Goal: Information Seeking & Learning: Learn about a topic

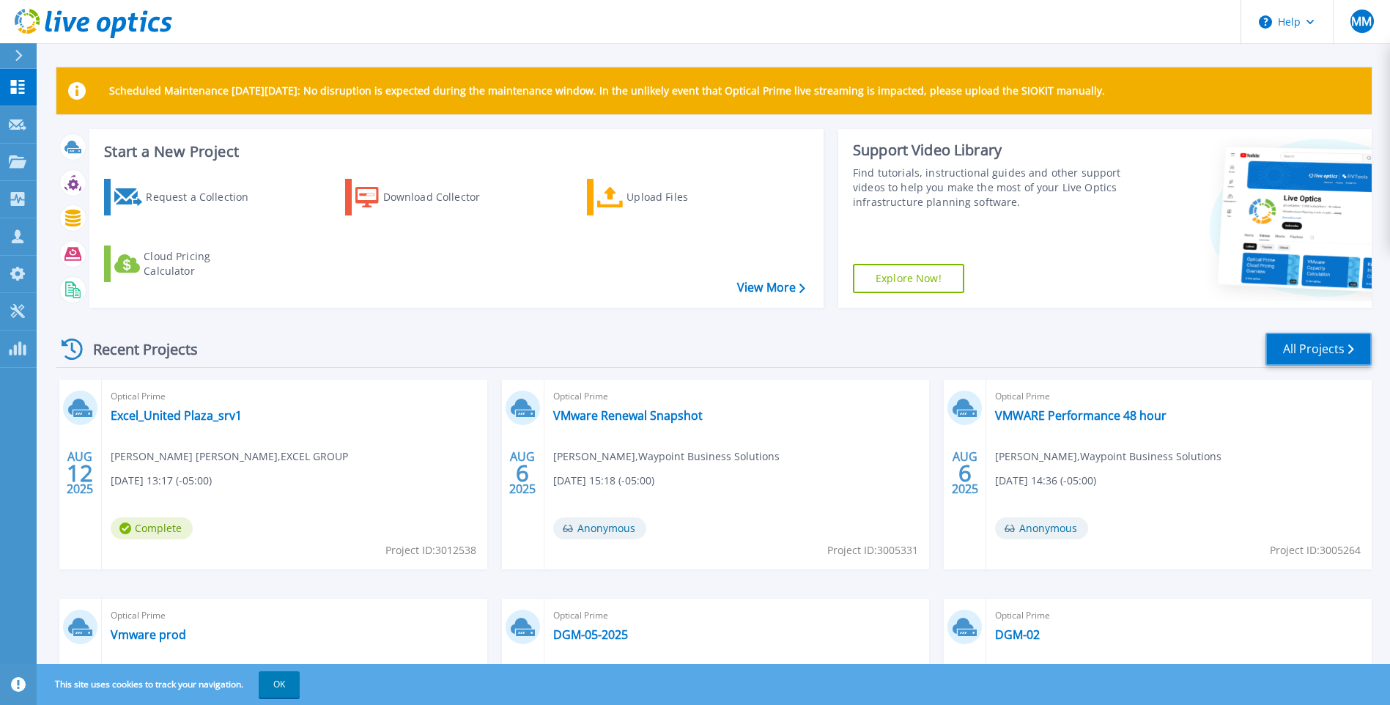
click at [1326, 346] on link "All Projects" at bounding box center [1318, 349] width 106 height 33
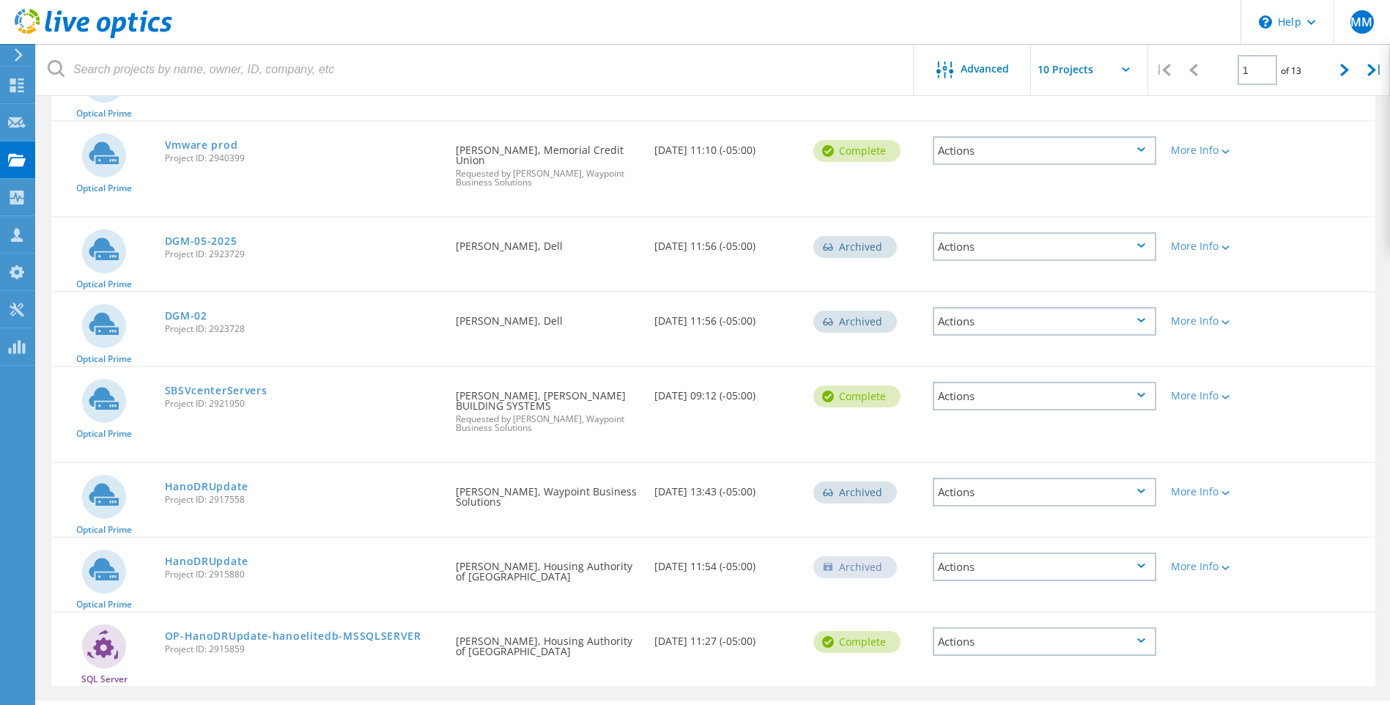
scroll to position [413, 0]
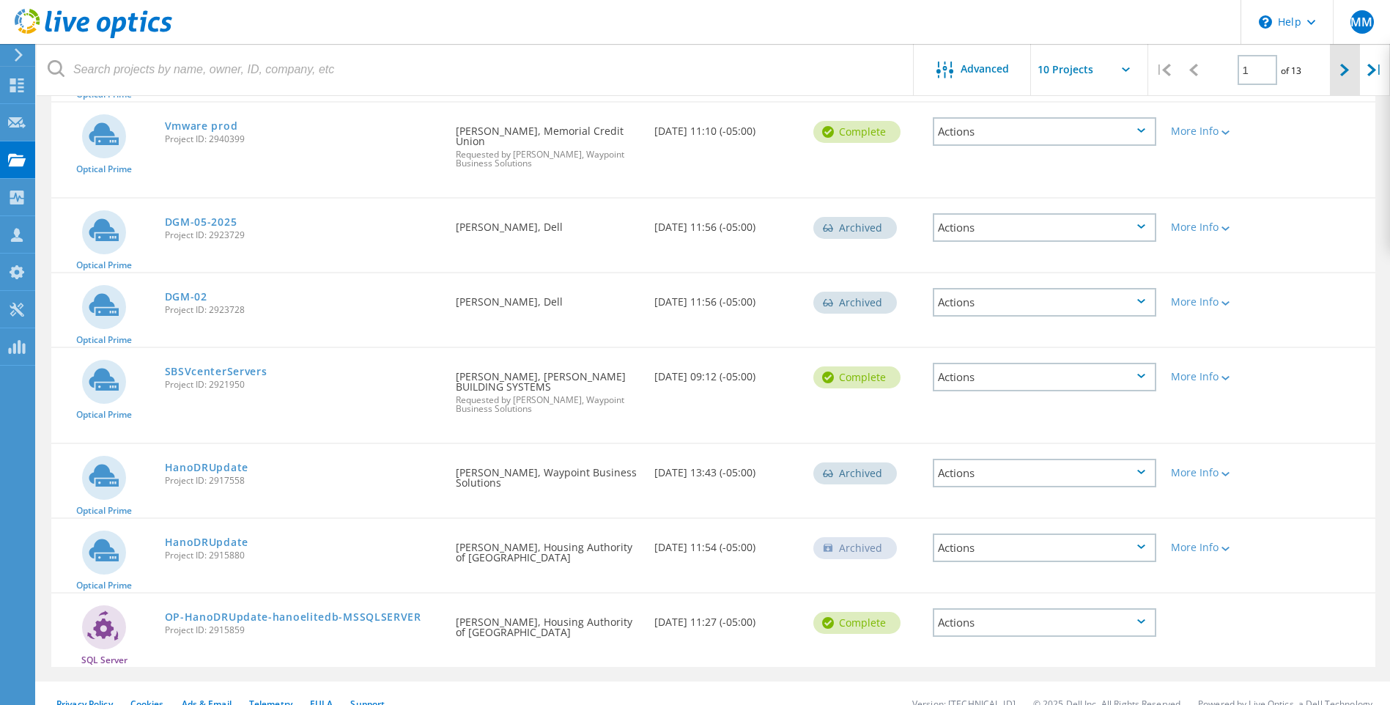
click at [1341, 68] on icon at bounding box center [1344, 70] width 9 height 12
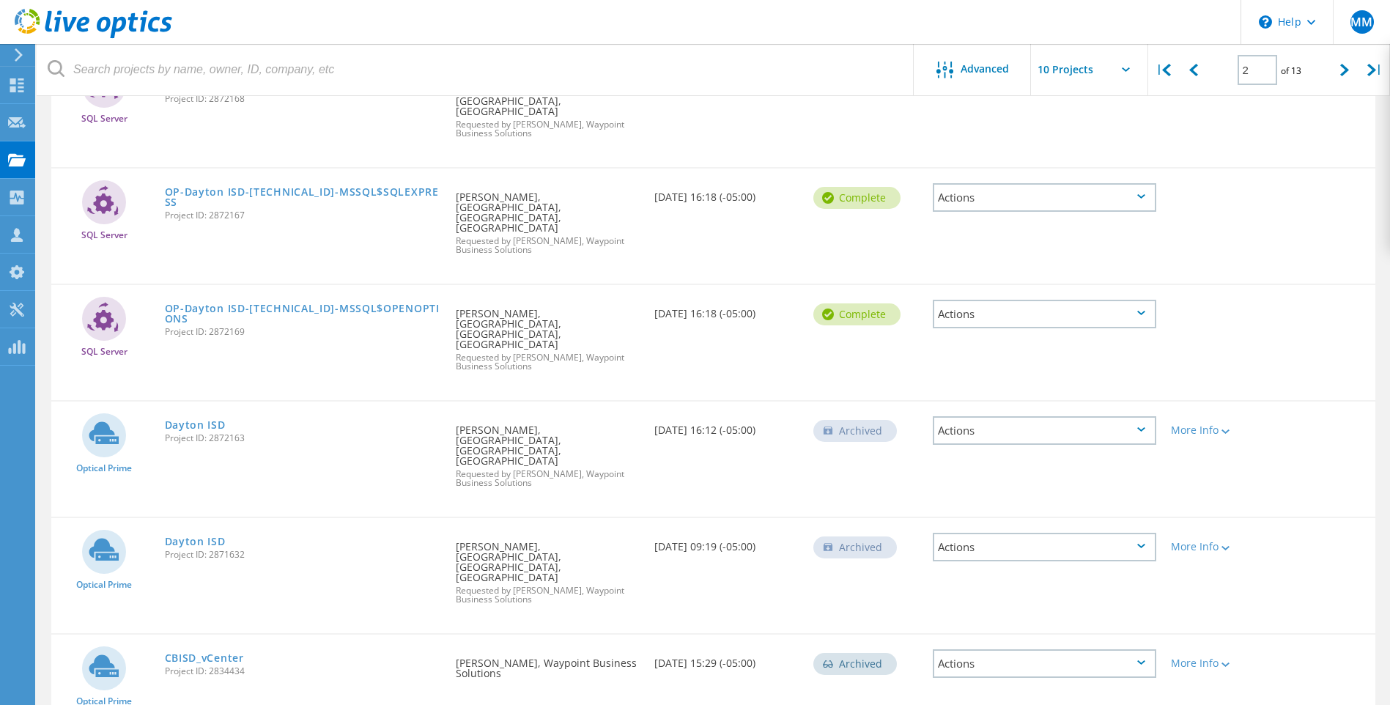
scroll to position [508, 0]
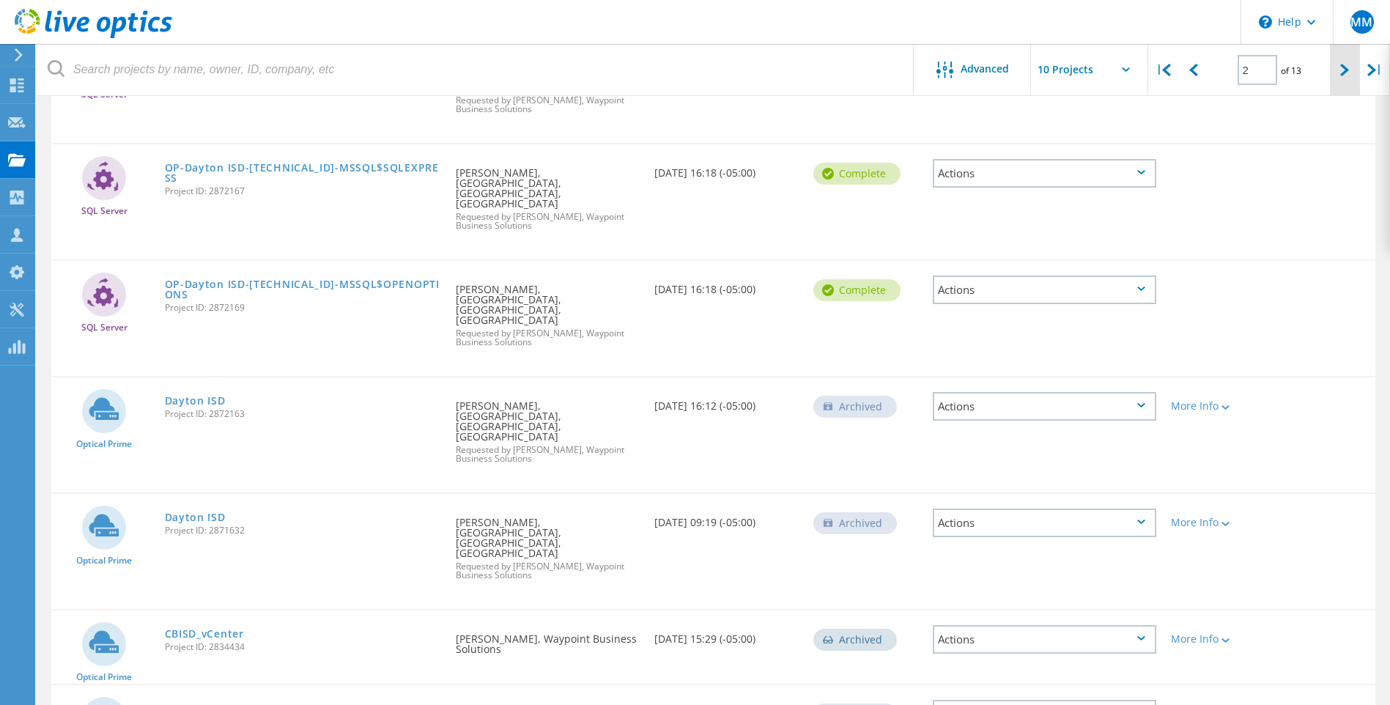
click at [1341, 69] on icon at bounding box center [1344, 70] width 9 height 12
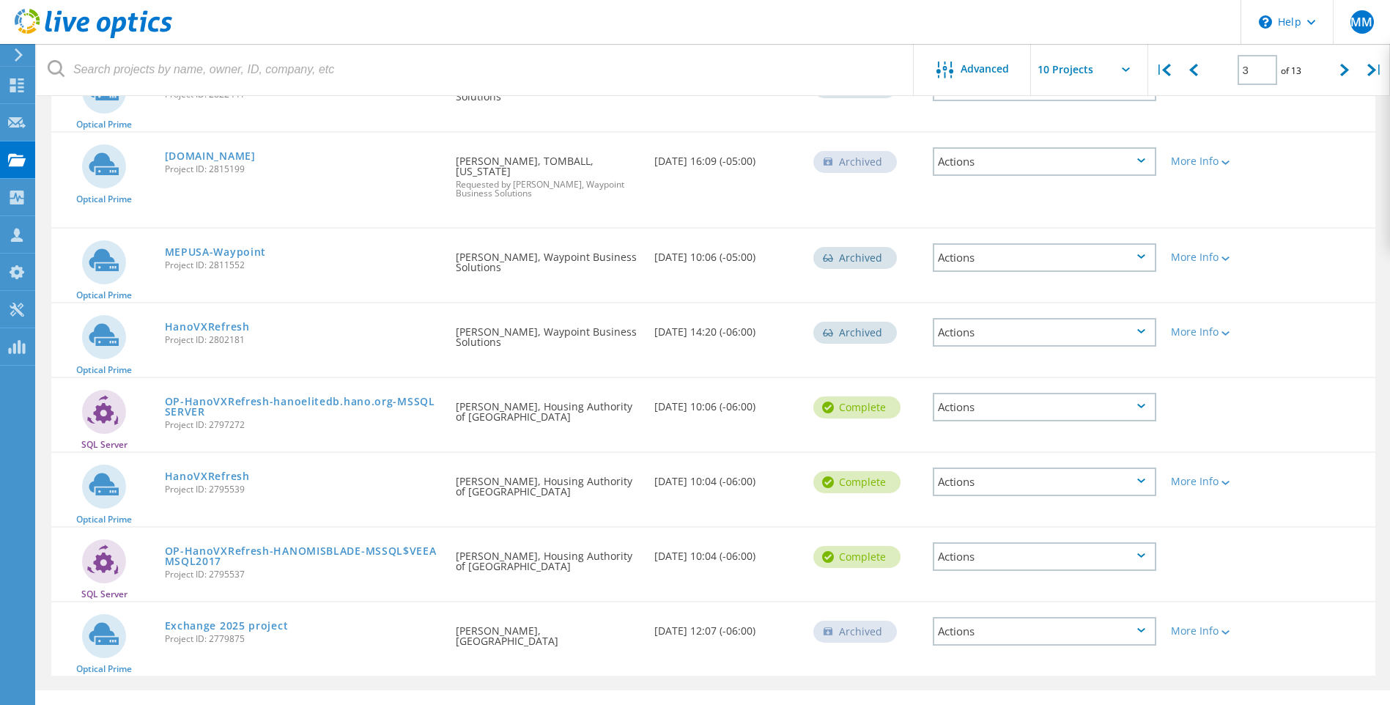
scroll to position [402, 0]
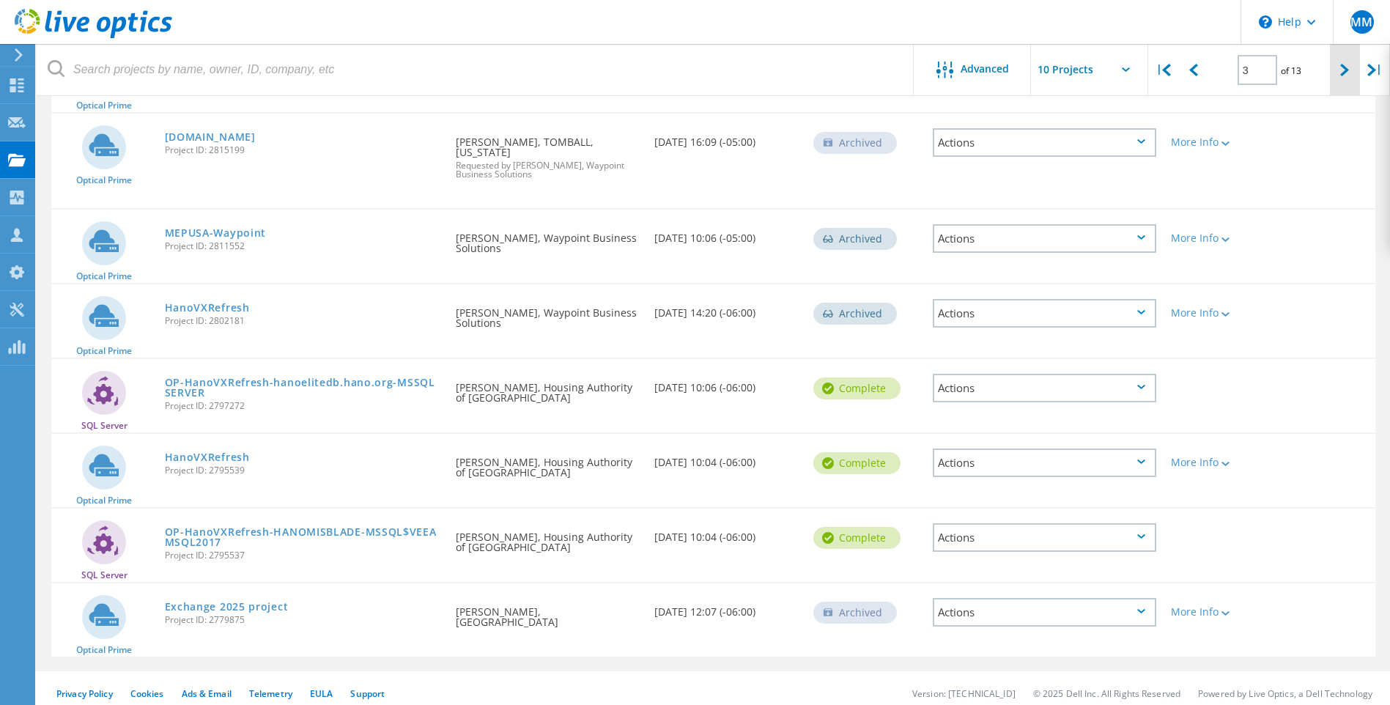
click at [1346, 70] on icon at bounding box center [1344, 70] width 9 height 12
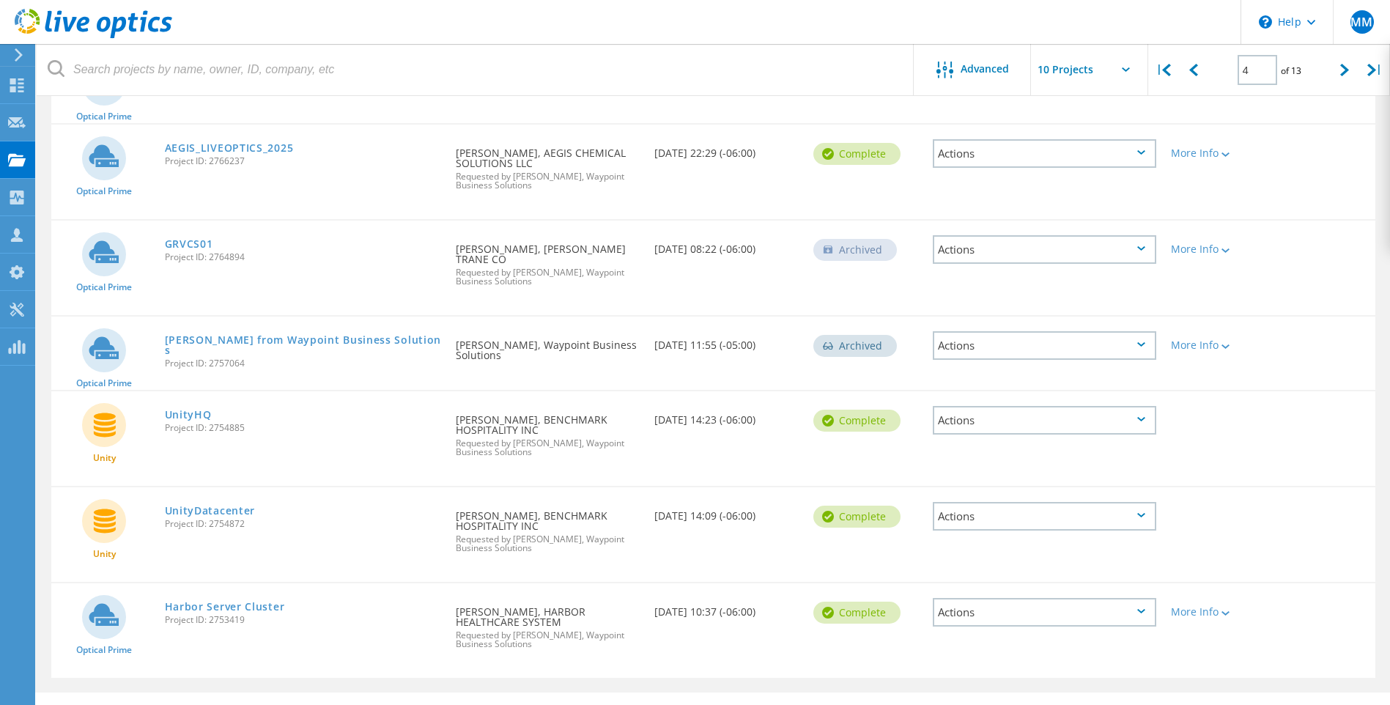
scroll to position [466, 0]
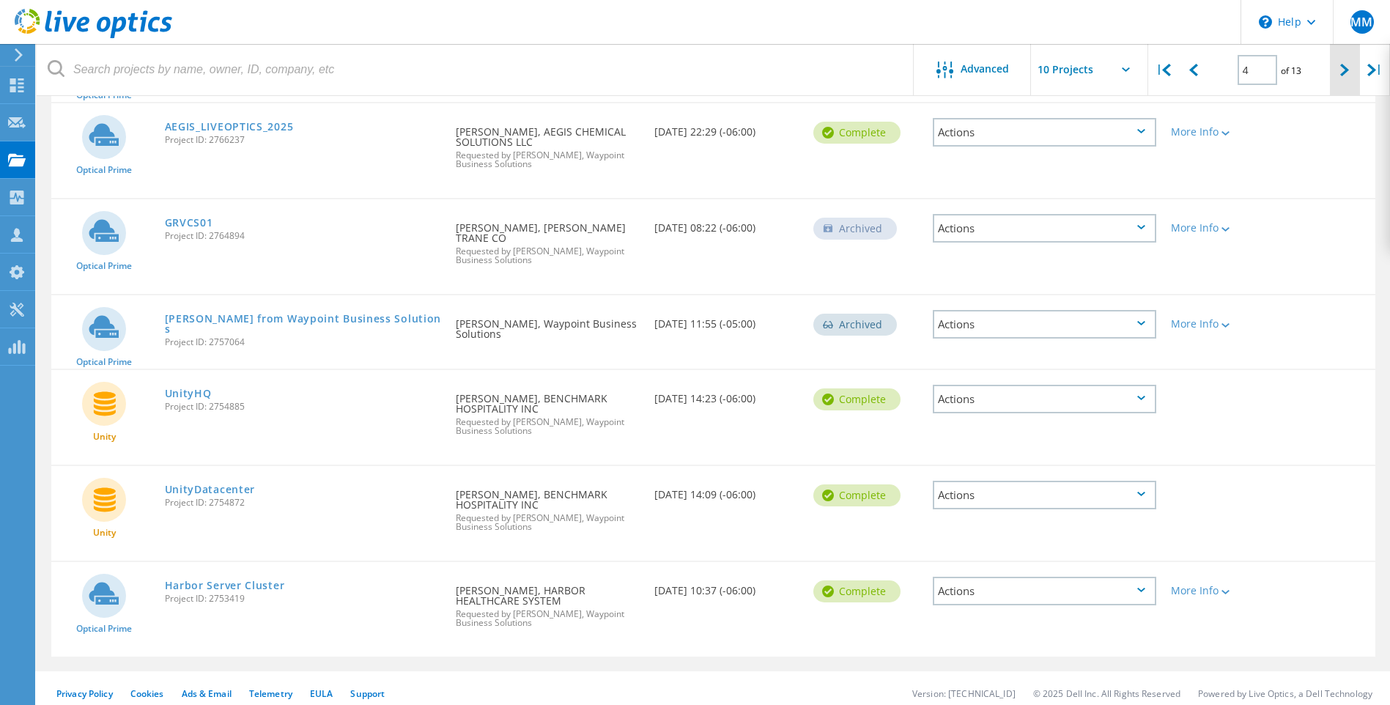
click at [1339, 77] on div at bounding box center [1345, 70] width 30 height 52
type input "5"
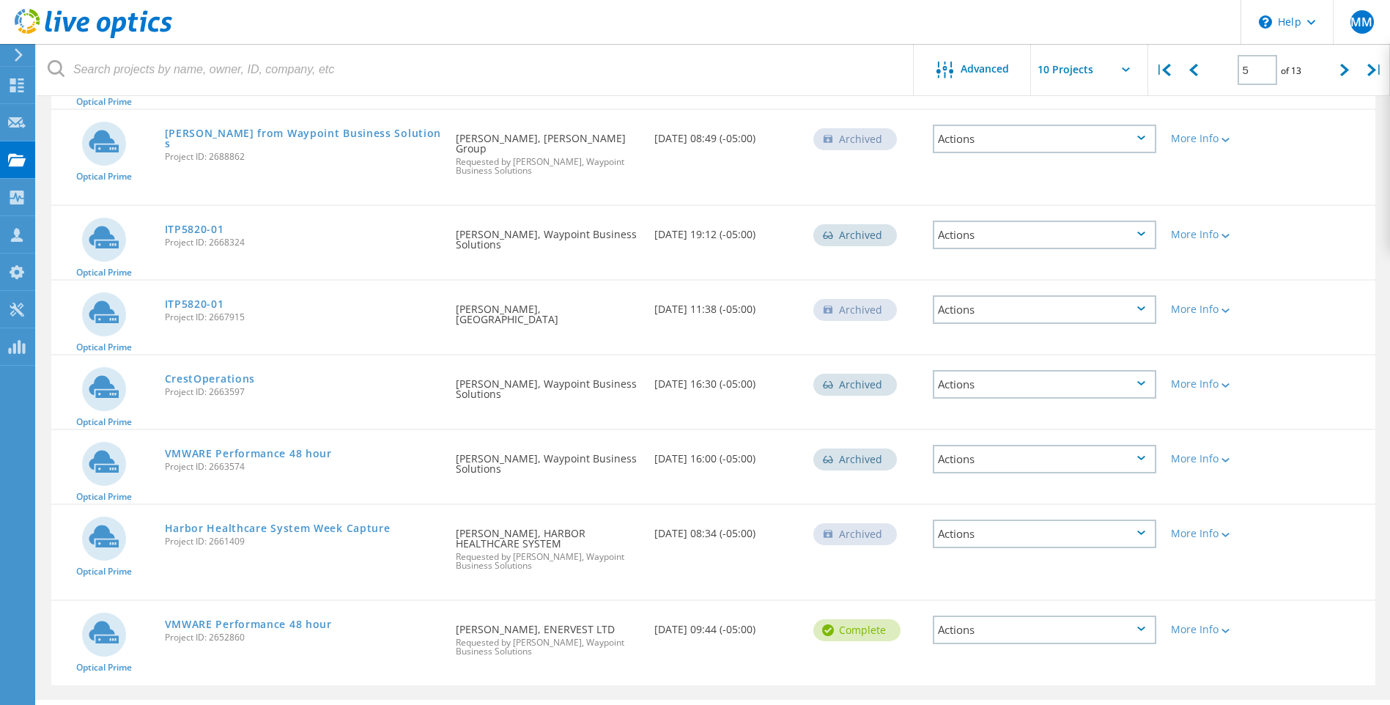
scroll to position [434, 0]
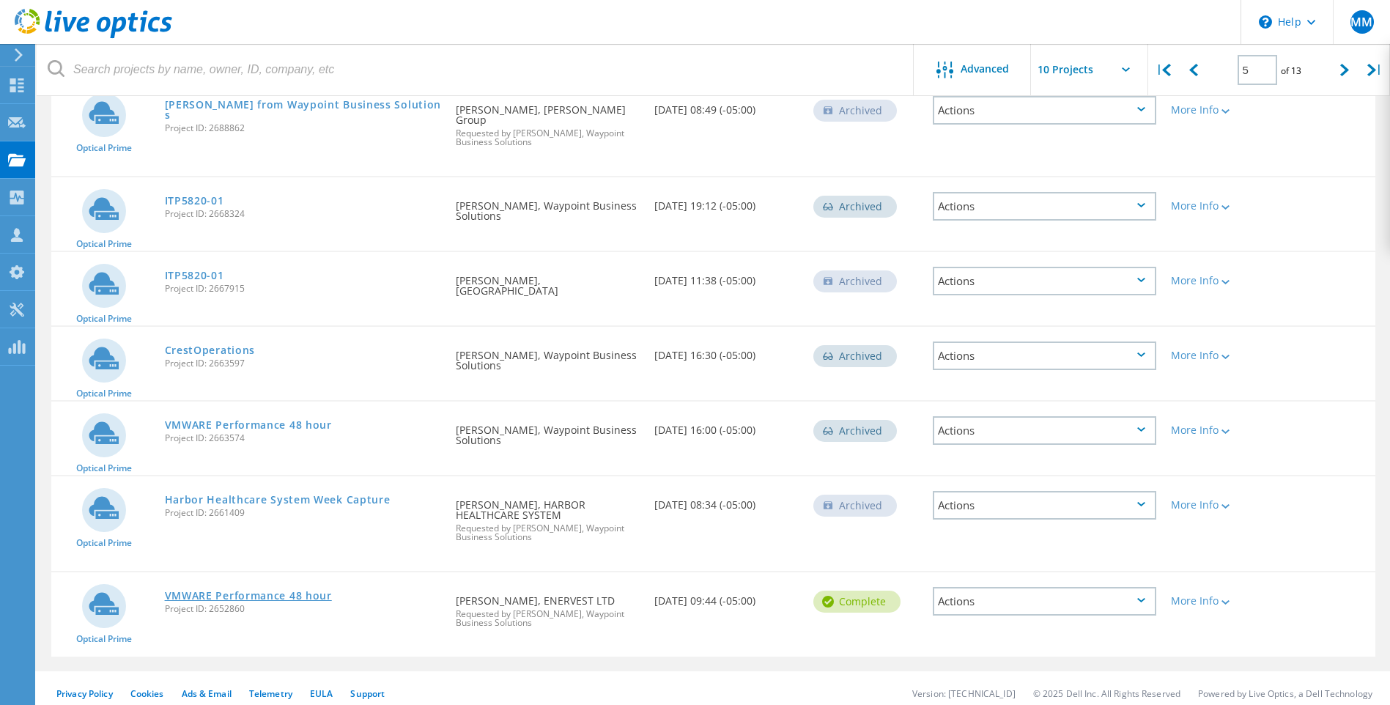
click at [270, 590] on link "VMWARE Performance 48 hour" at bounding box center [248, 595] width 167 height 10
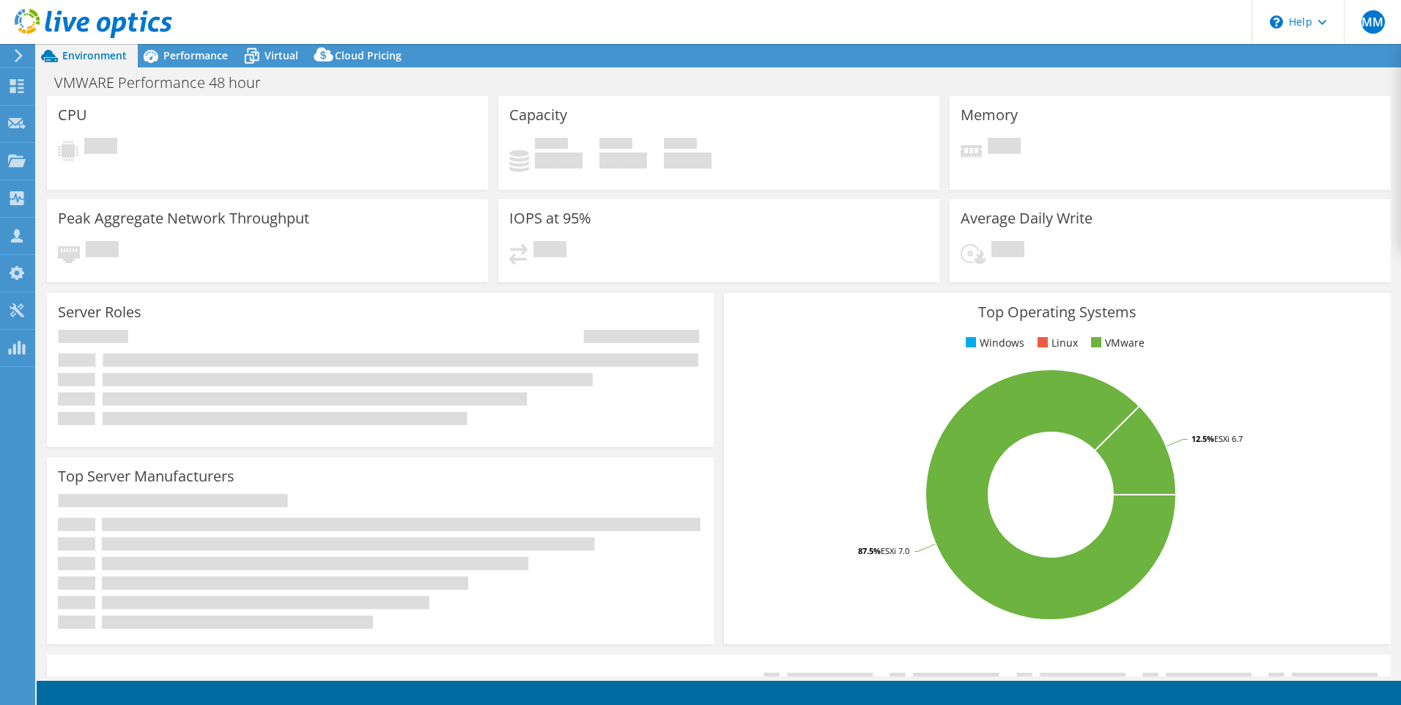
select select "USEast"
select select "USD"
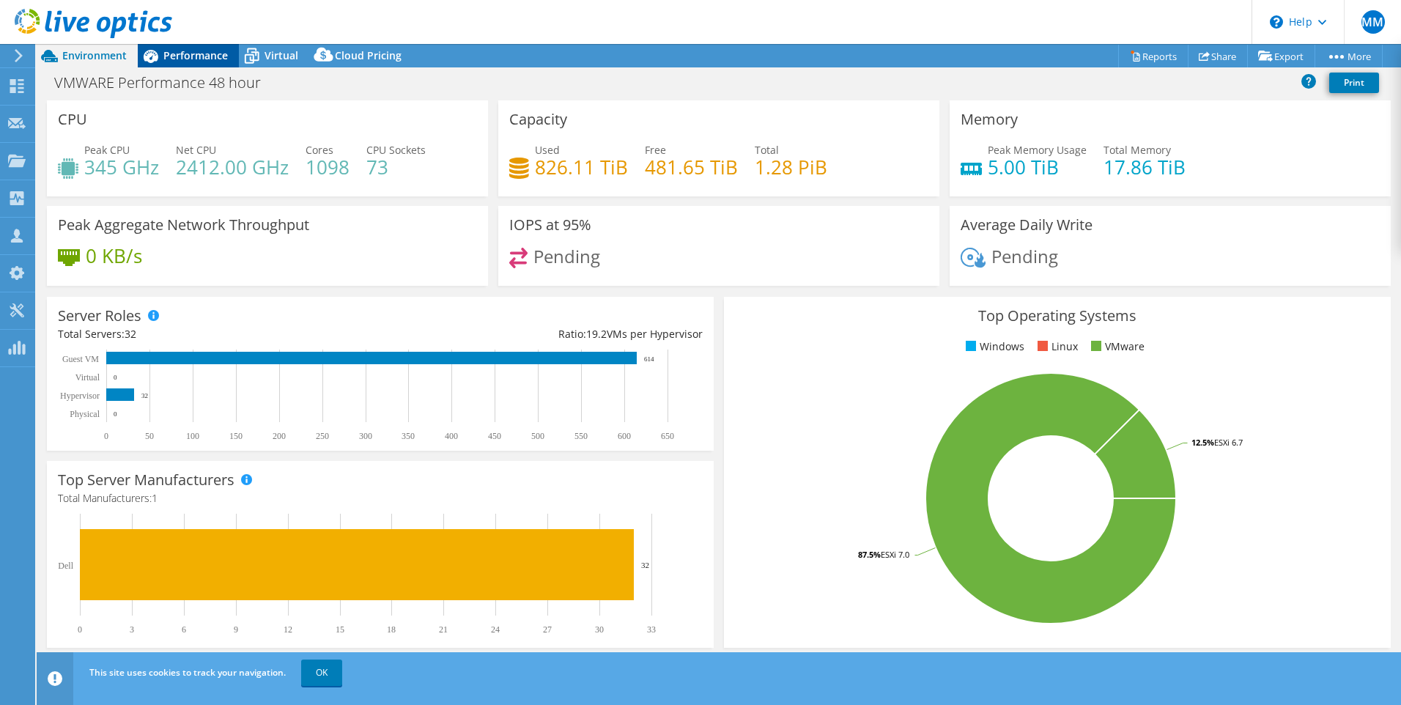
click at [199, 56] on span "Performance" at bounding box center [195, 55] width 64 height 14
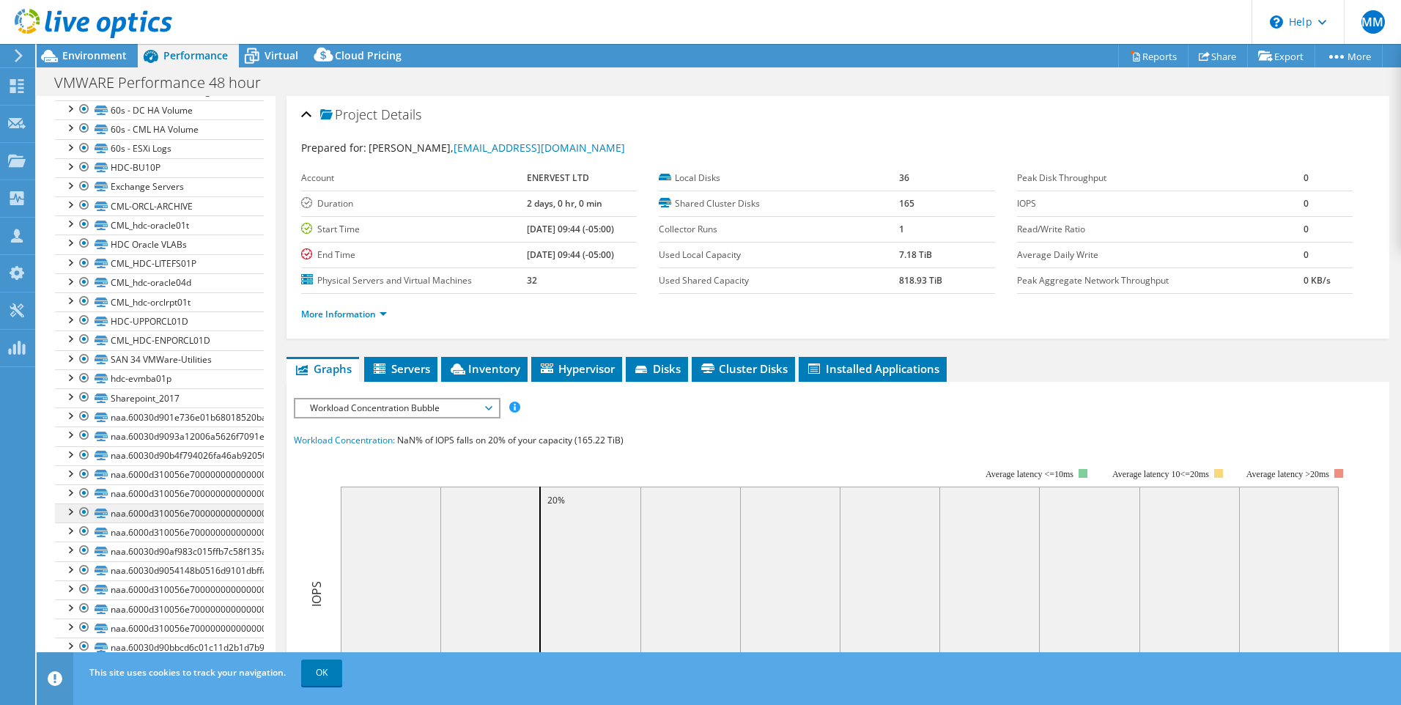
scroll to position [2222, 0]
click at [166, 644] on link "naa.60030d90bbcd6c01c11d2b1d7b945e5e" at bounding box center [159, 643] width 209 height 19
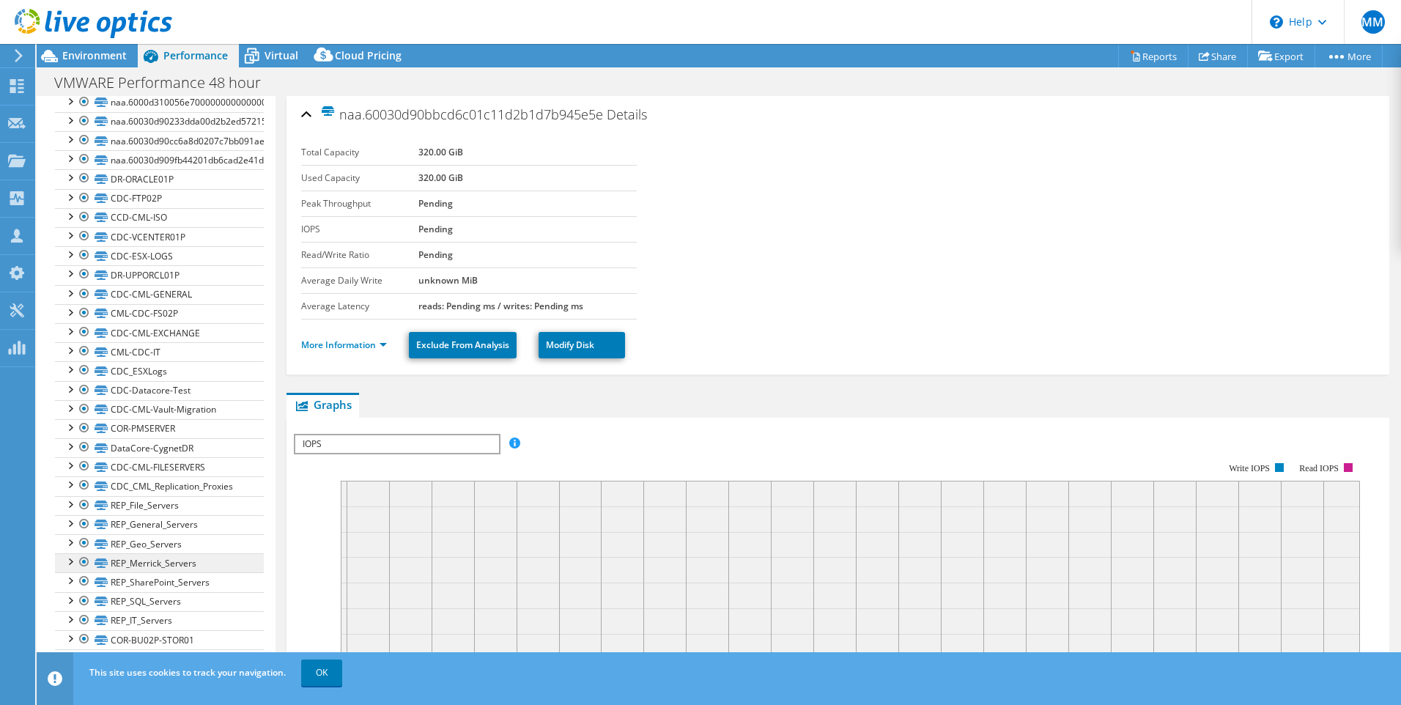
scroll to position [2984, 0]
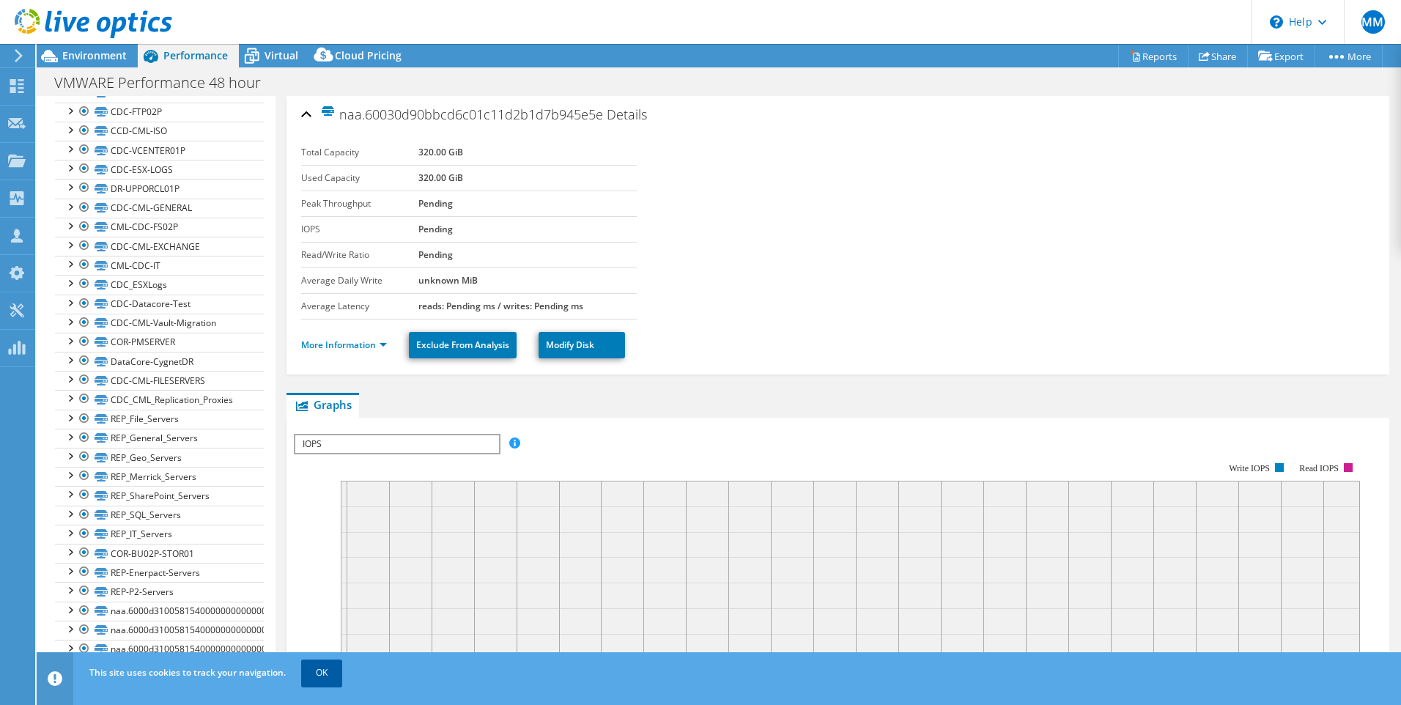
click at [318, 672] on link "OK" at bounding box center [321, 672] width 41 height 26
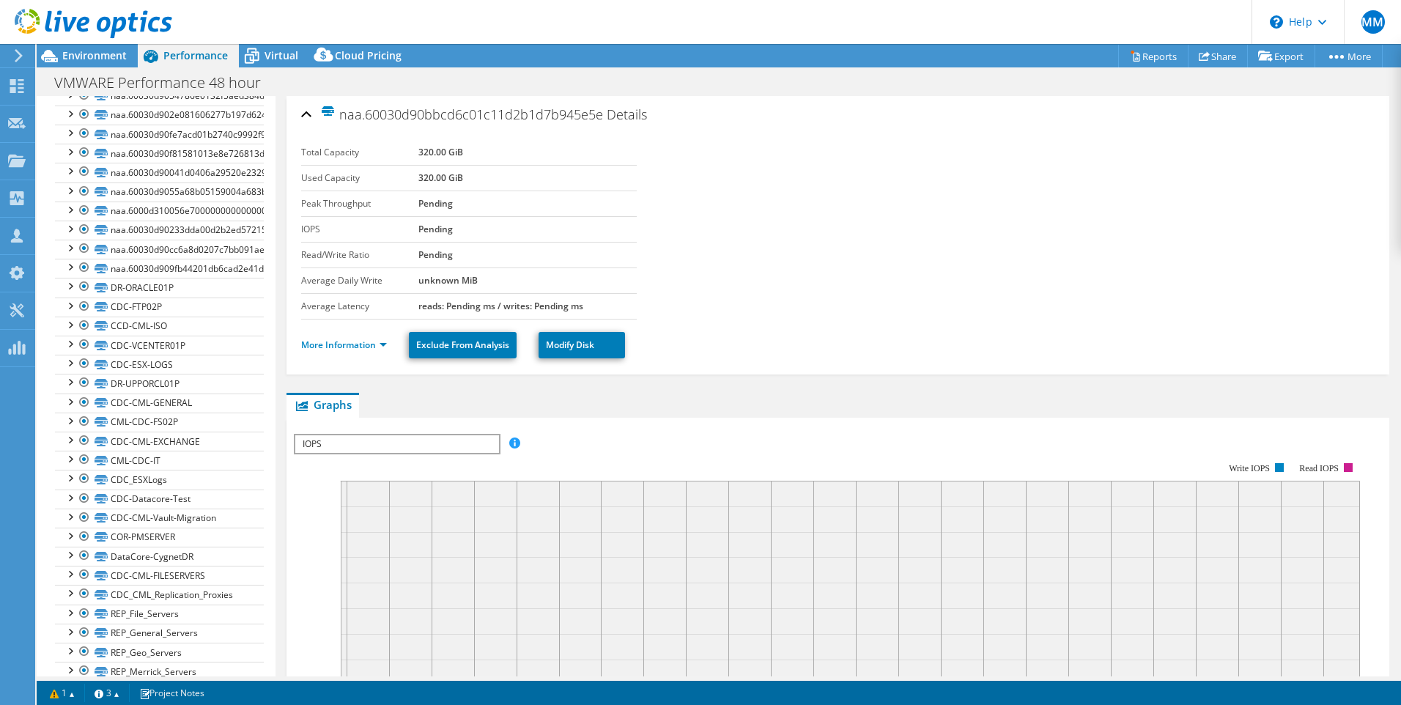
scroll to position [2760, 0]
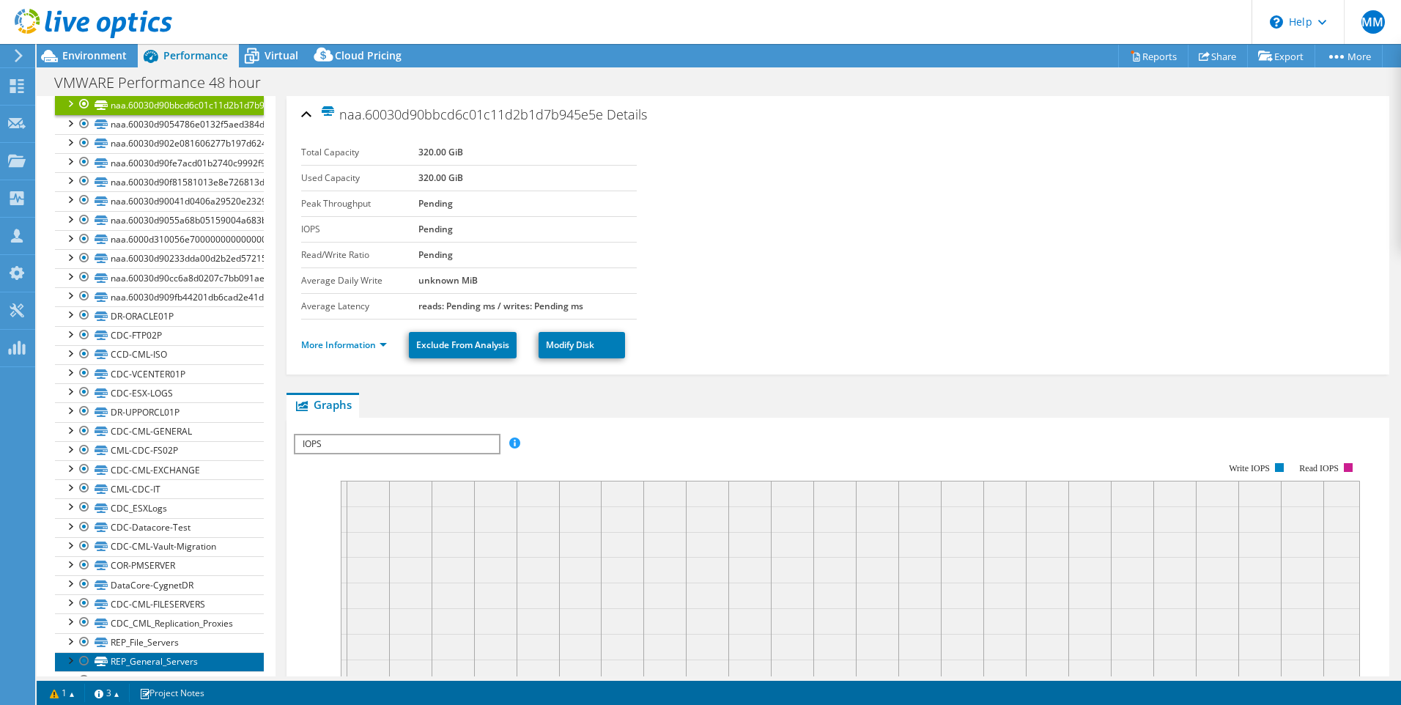
click at [179, 656] on link "REP_General_Servers" at bounding box center [159, 661] width 209 height 19
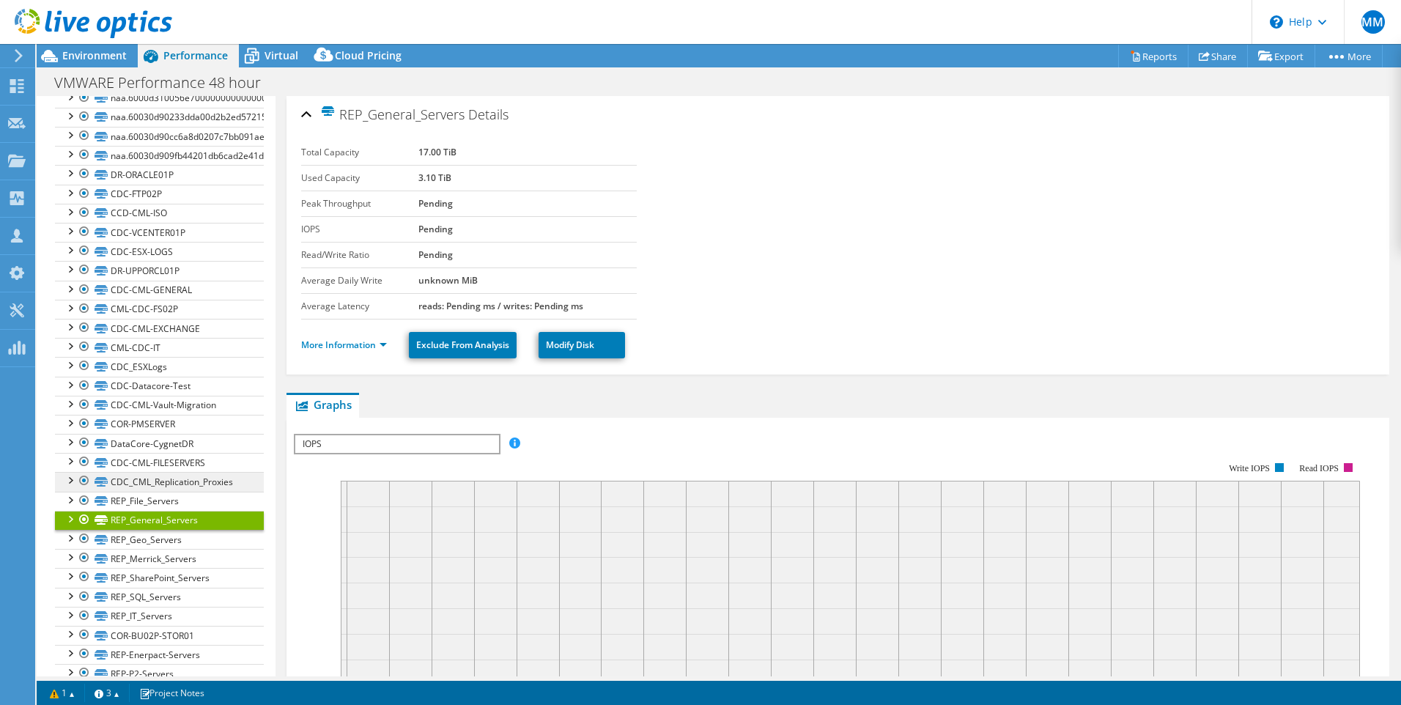
scroll to position [2984, 0]
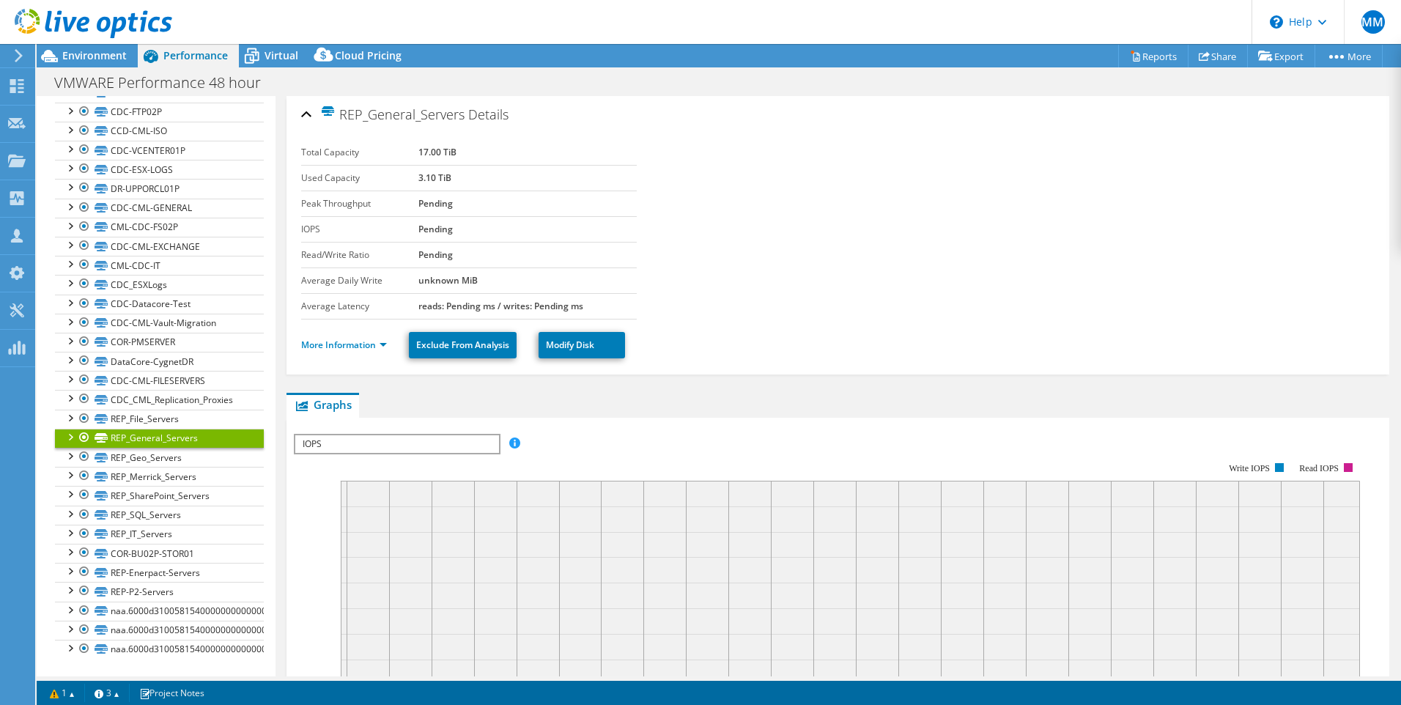
click at [97, 48] on div at bounding box center [86, 24] width 172 height 49
click at [98, 56] on span "Environment" at bounding box center [94, 55] width 64 height 14
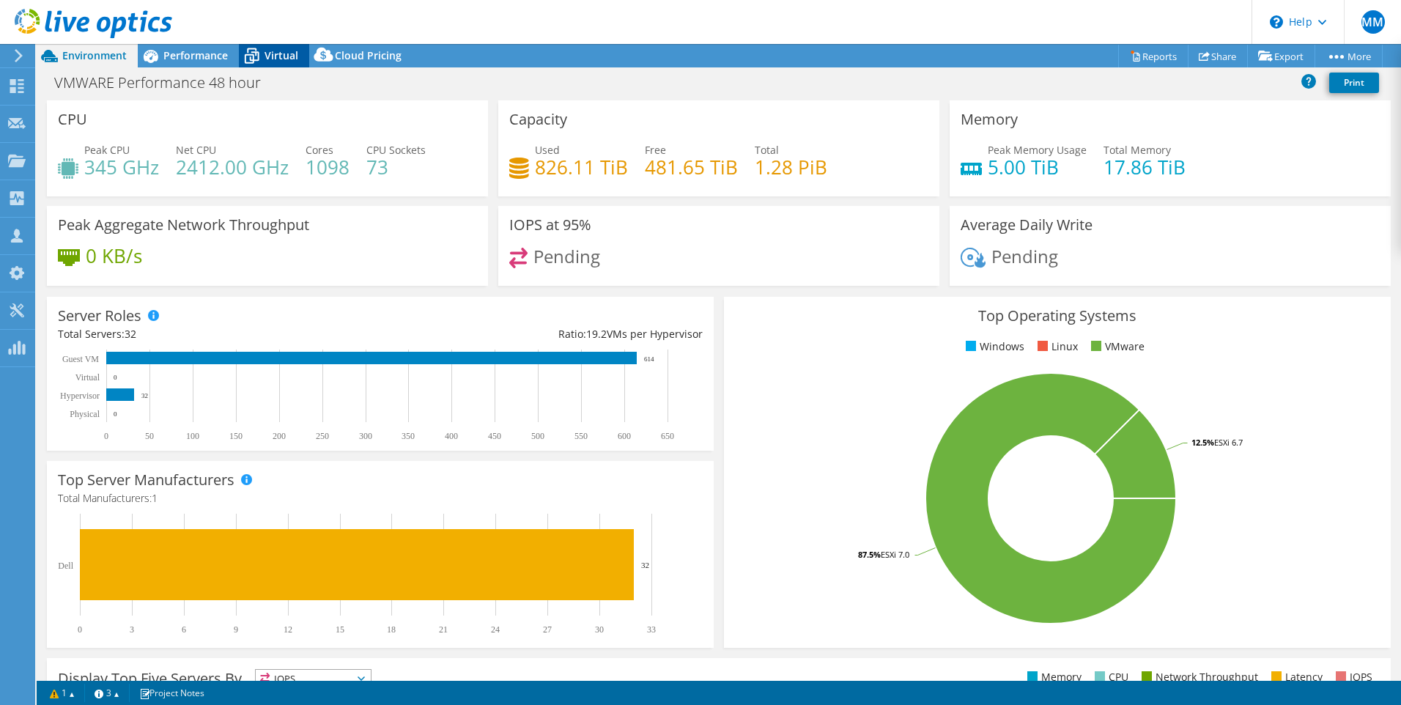
click at [281, 62] on span "Virtual" at bounding box center [281, 55] width 34 height 14
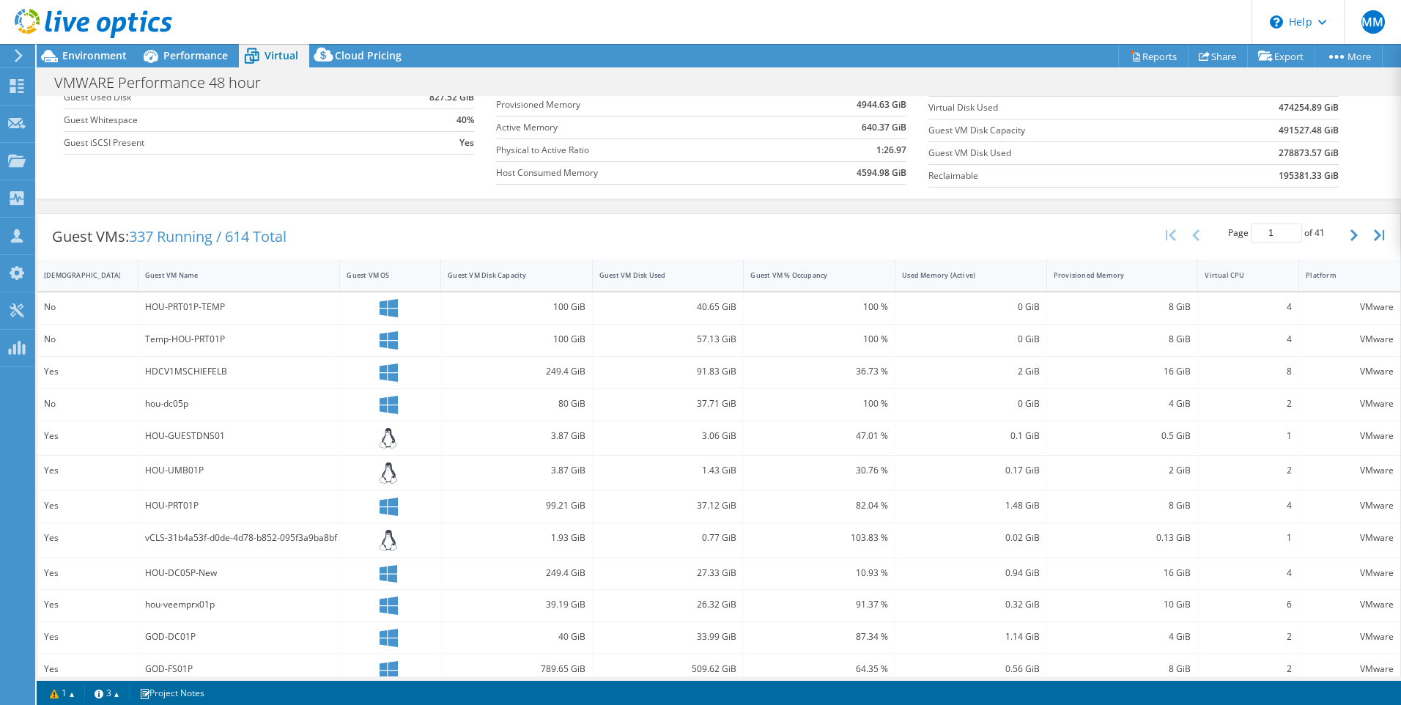
scroll to position [0, 0]
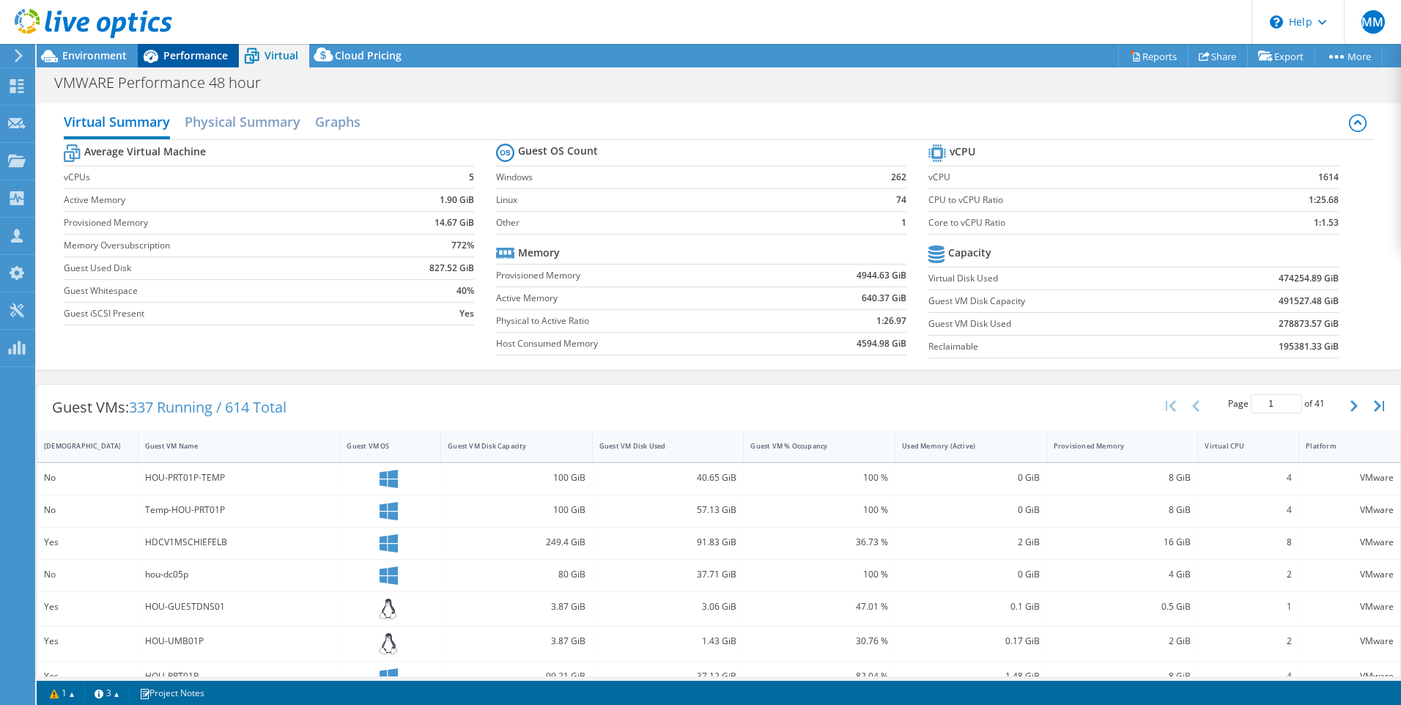
click at [200, 59] on span "Performance" at bounding box center [195, 55] width 64 height 14
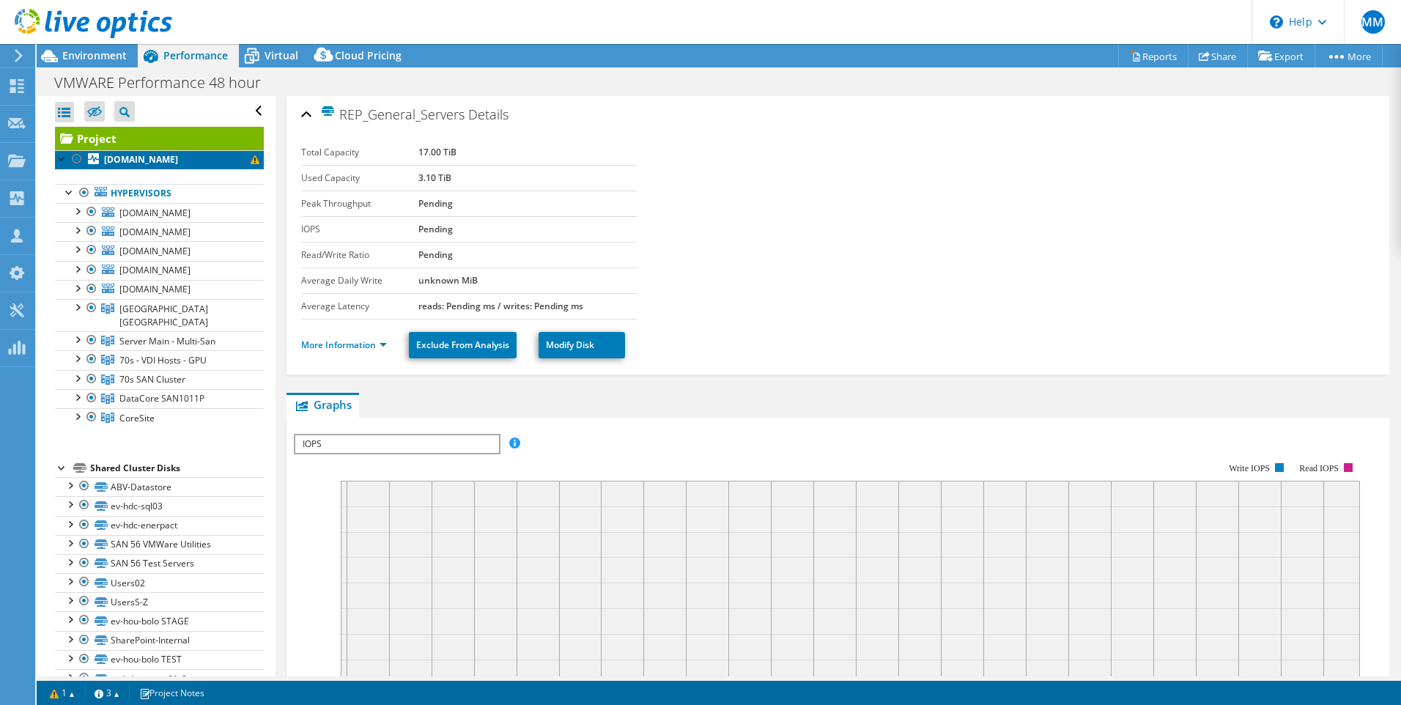
click at [156, 159] on b "[DOMAIN_NAME]" at bounding box center [141, 159] width 74 height 12
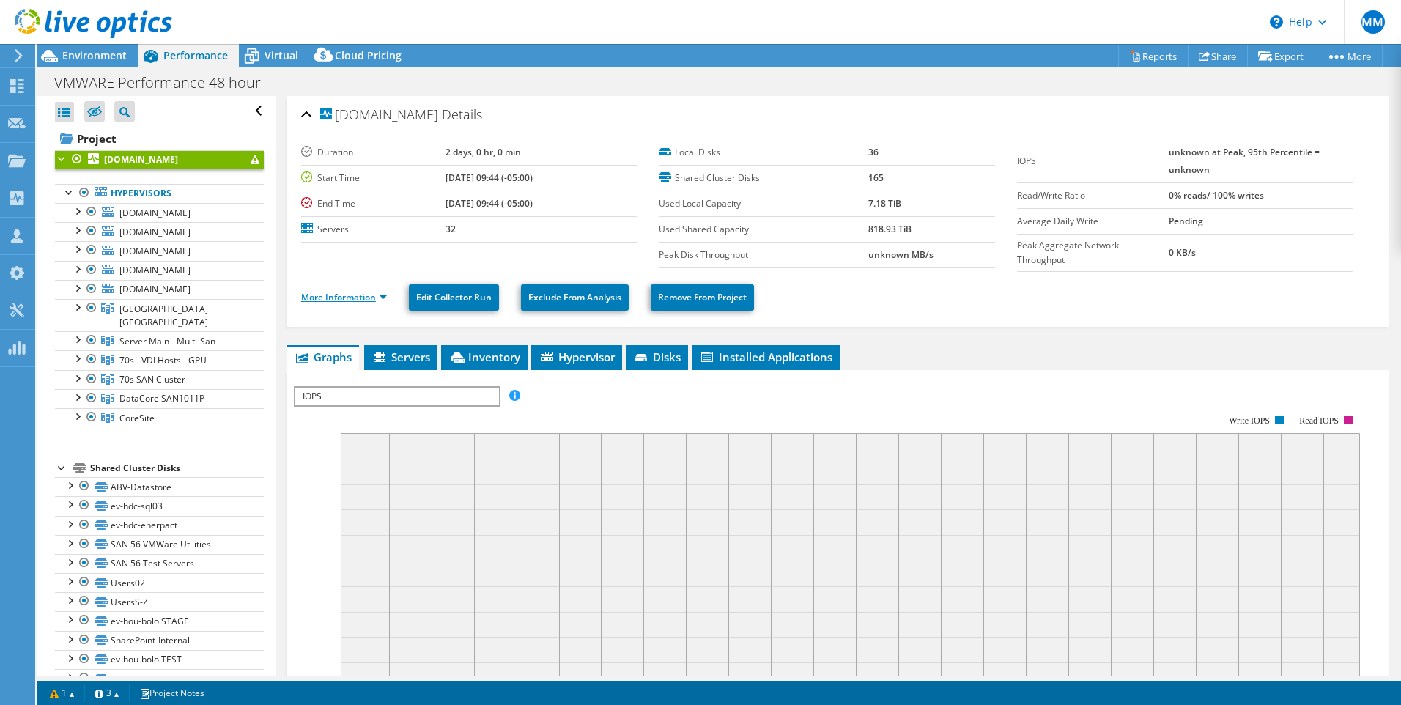
click at [363, 296] on link "More Information" at bounding box center [344, 297] width 86 height 12
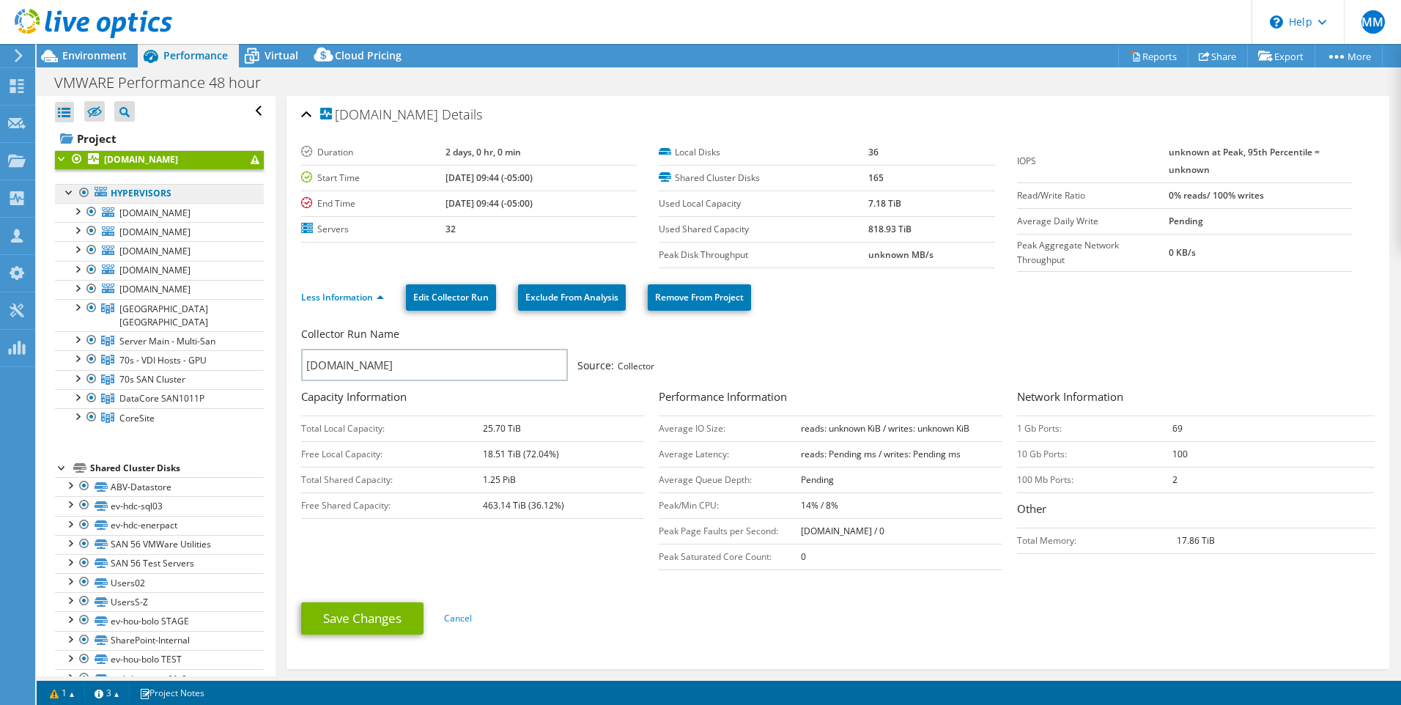
click at [136, 196] on link "Hypervisors" at bounding box center [159, 193] width 209 height 19
click at [75, 211] on div at bounding box center [77, 210] width 15 height 15
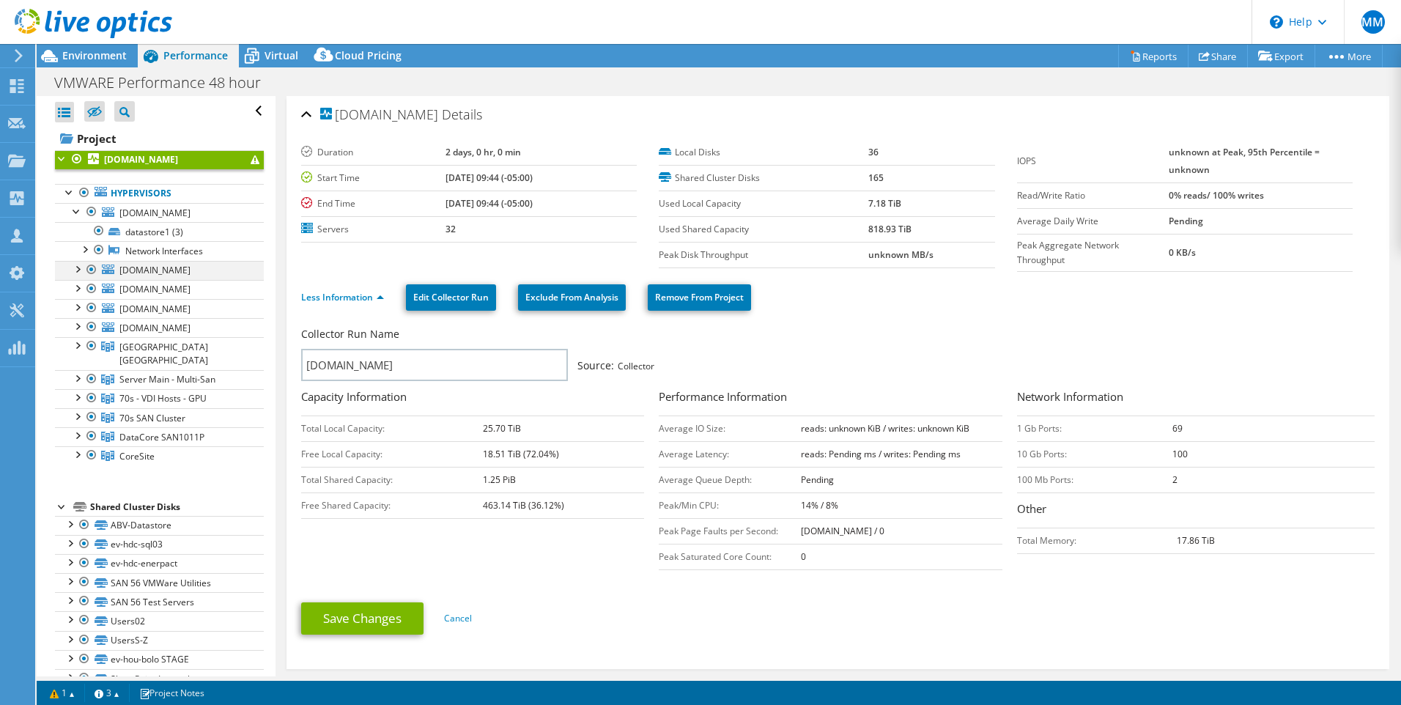
click at [78, 264] on div at bounding box center [77, 268] width 15 height 15
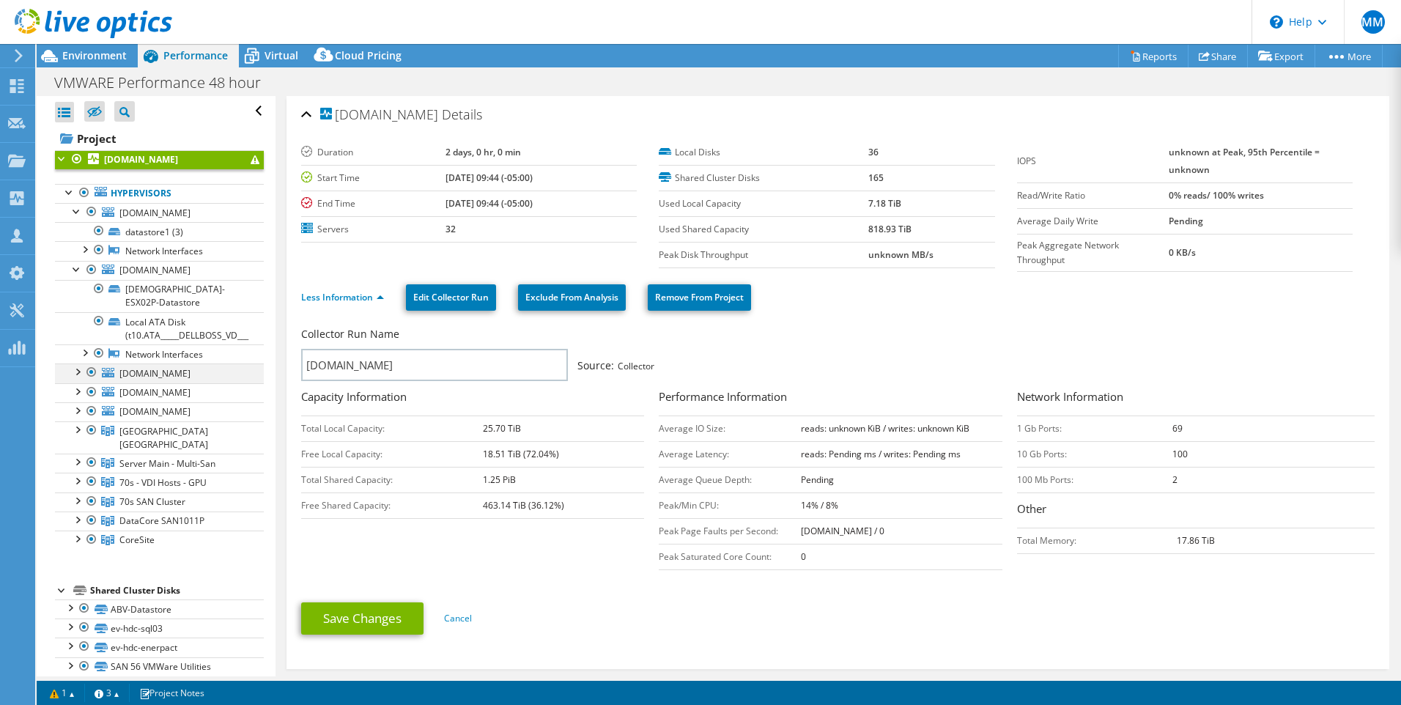
click at [77, 363] on div at bounding box center [77, 370] width 15 height 15
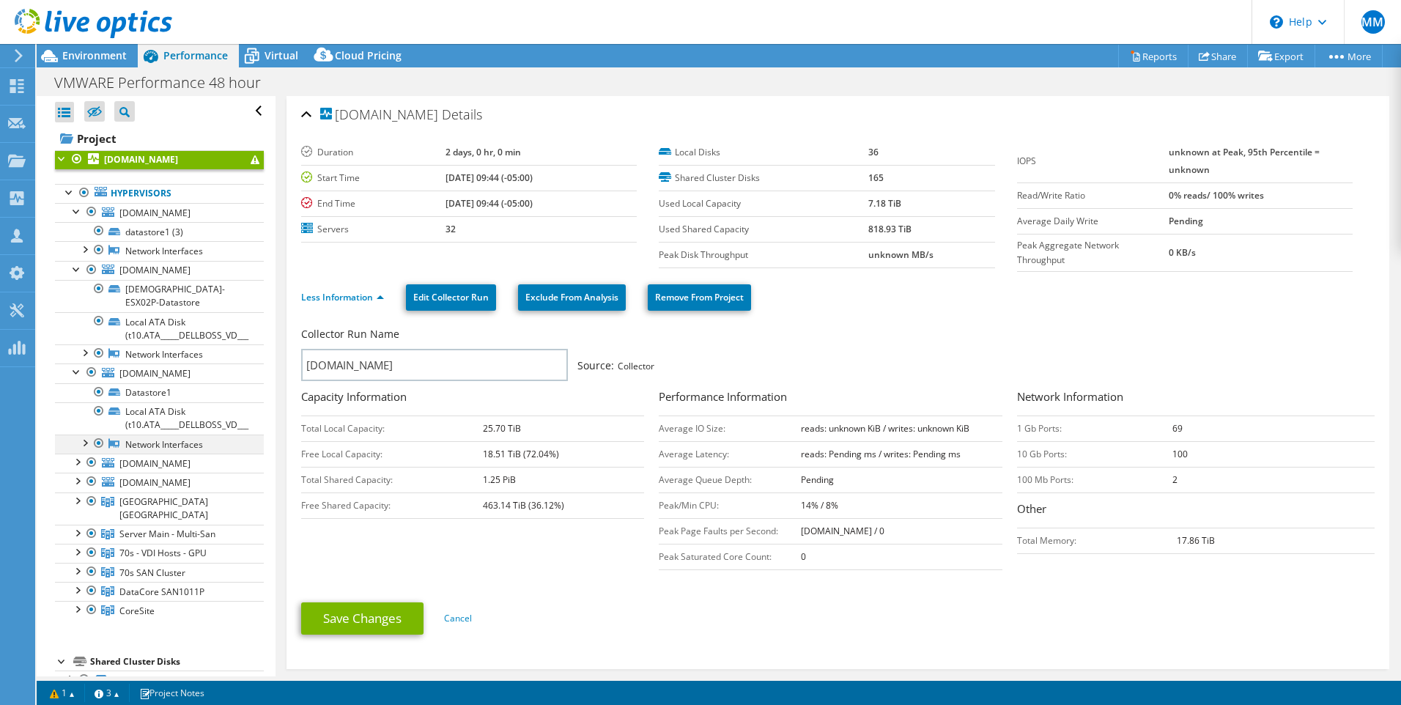
click at [85, 434] on div at bounding box center [84, 441] width 15 height 15
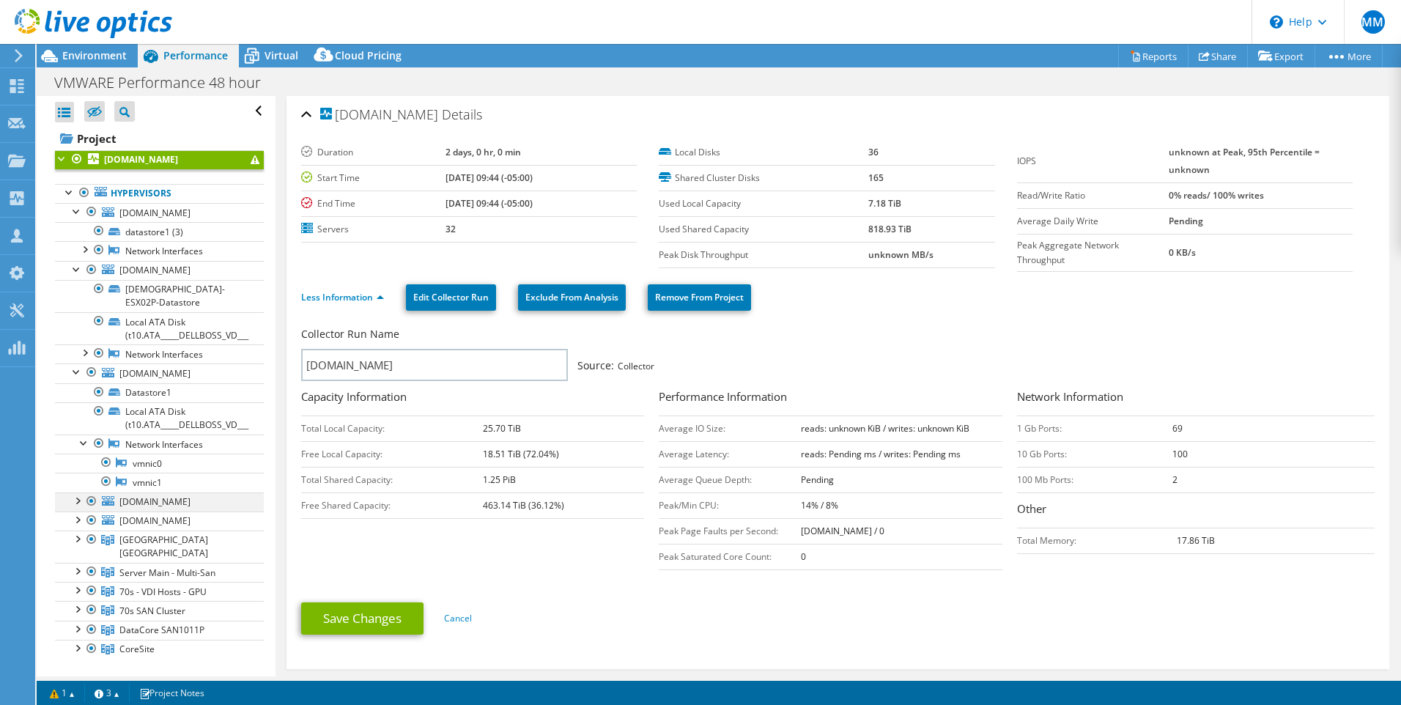
click at [78, 492] on div at bounding box center [77, 499] width 15 height 15
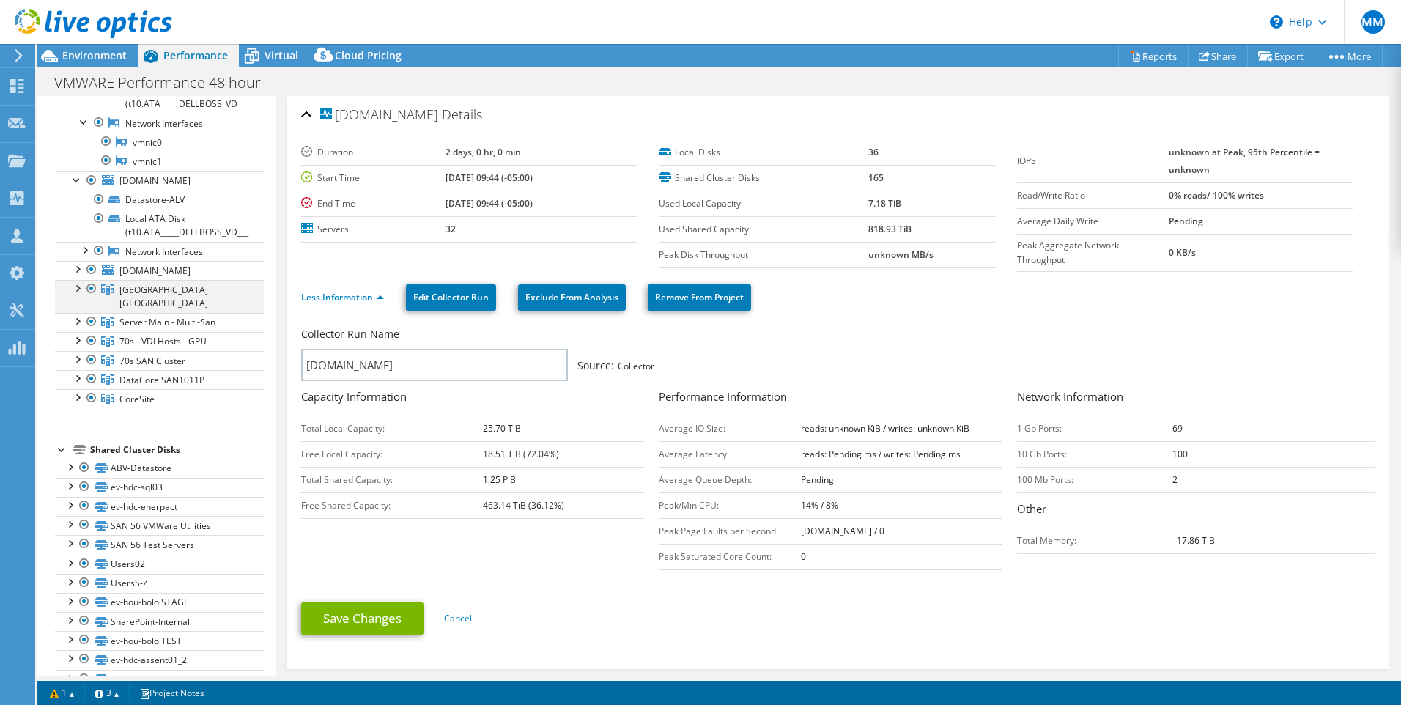
scroll to position [342, 0]
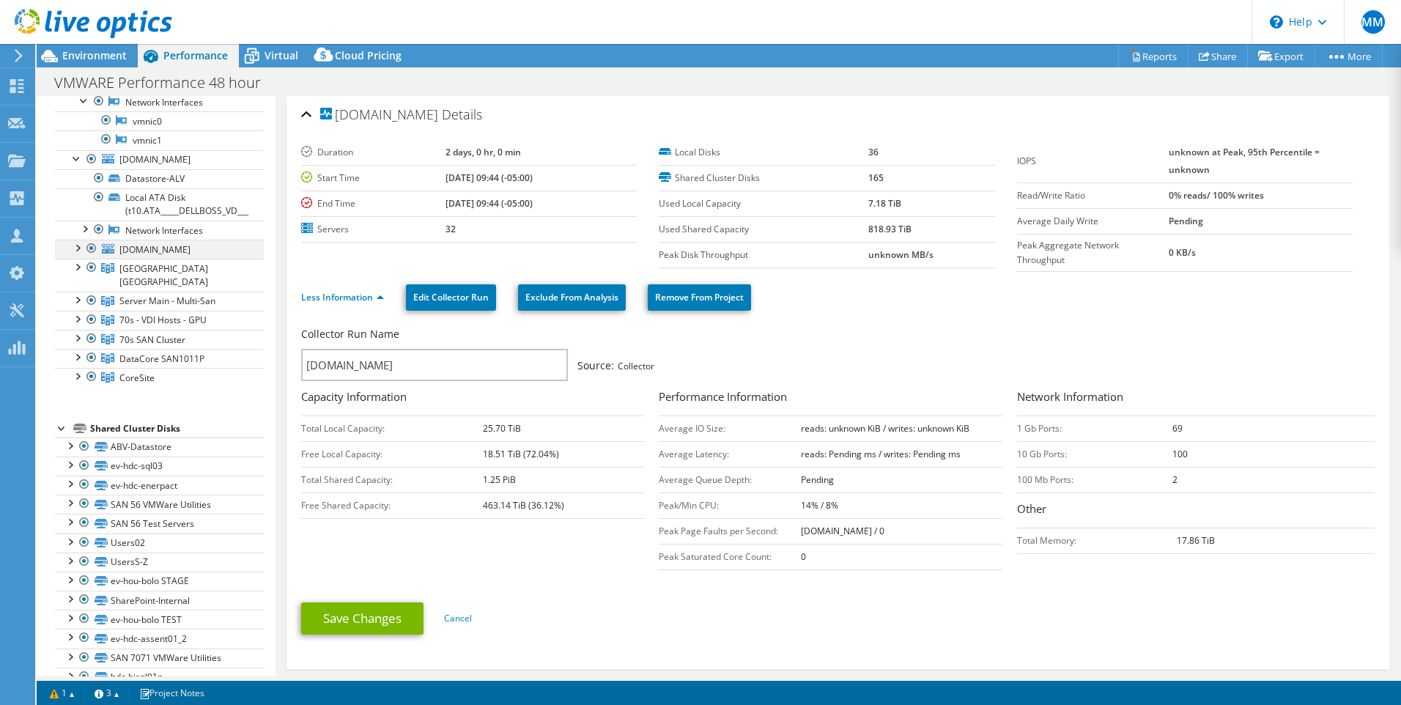
click at [76, 240] on div at bounding box center [77, 247] width 15 height 15
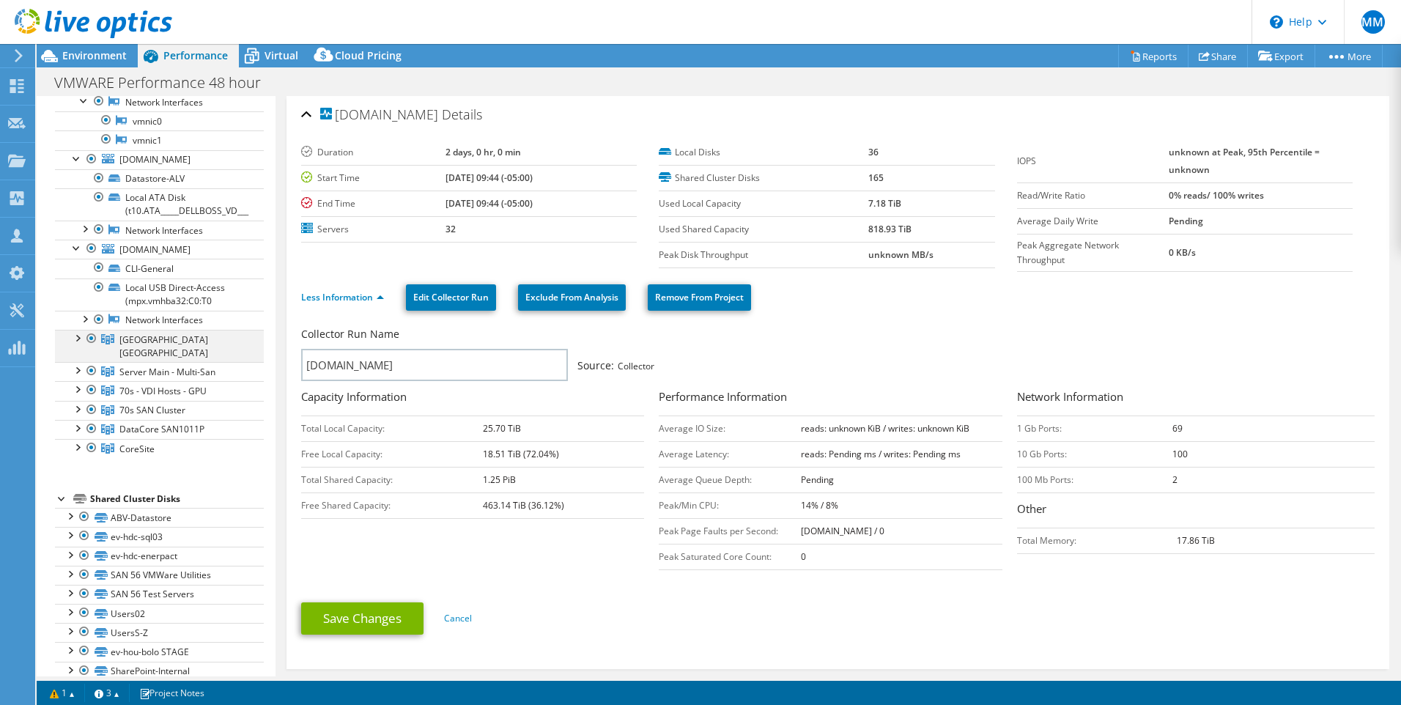
click at [78, 330] on div at bounding box center [77, 337] width 15 height 15
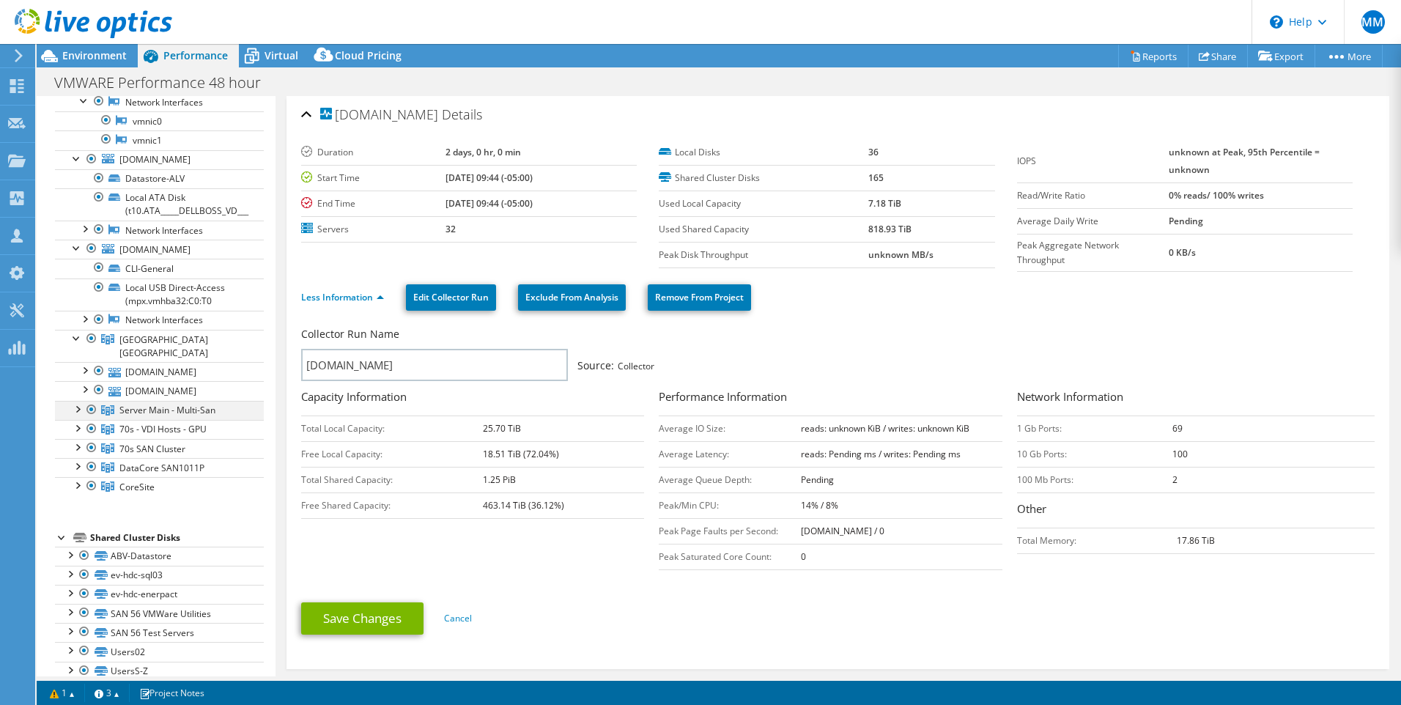
click at [77, 401] on div at bounding box center [77, 408] width 15 height 15
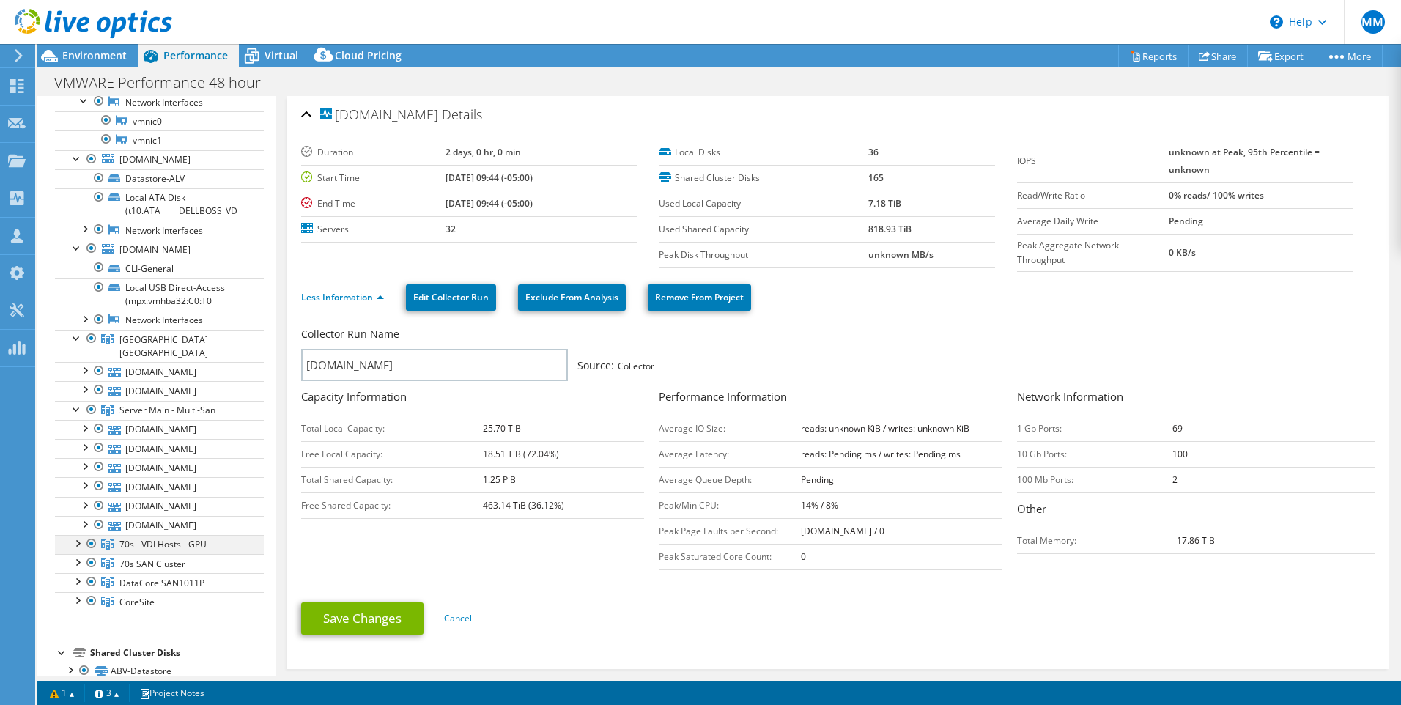
click at [78, 535] on div at bounding box center [77, 542] width 15 height 15
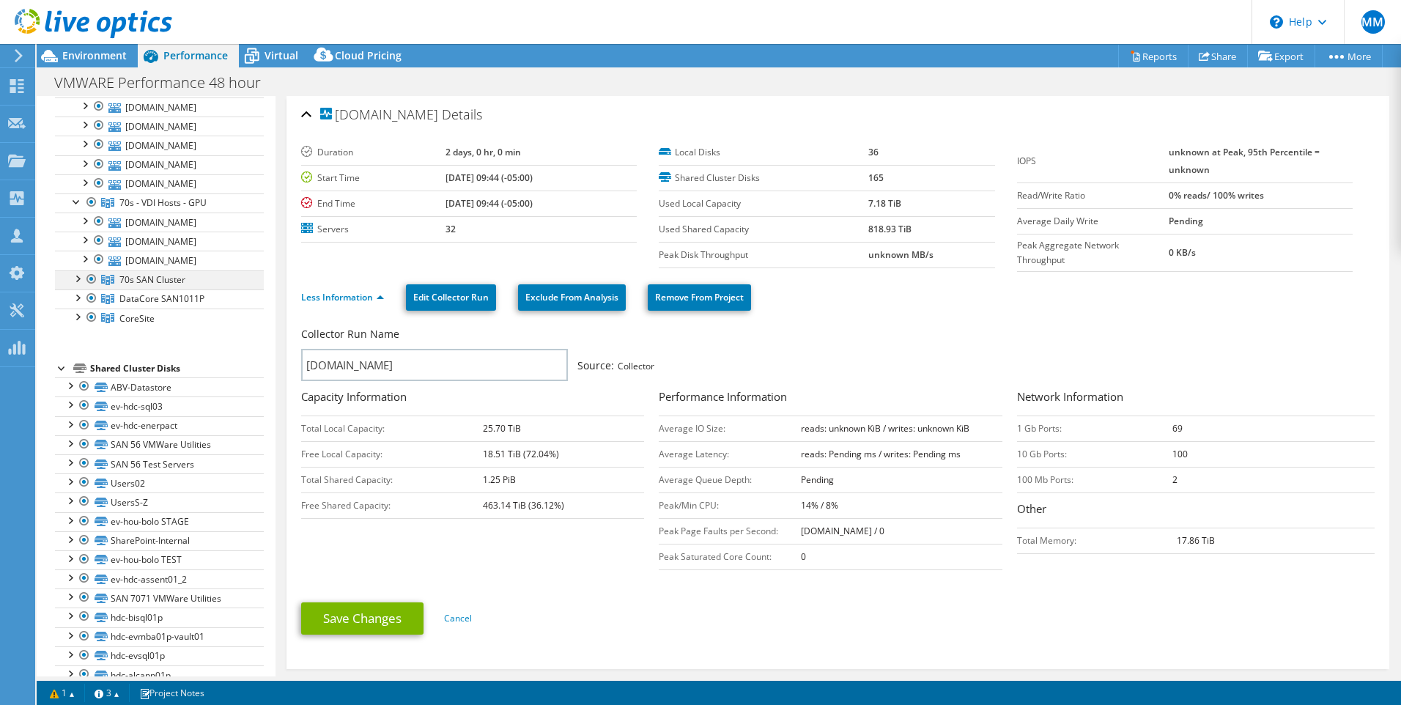
click at [76, 270] on div at bounding box center [77, 277] width 15 height 15
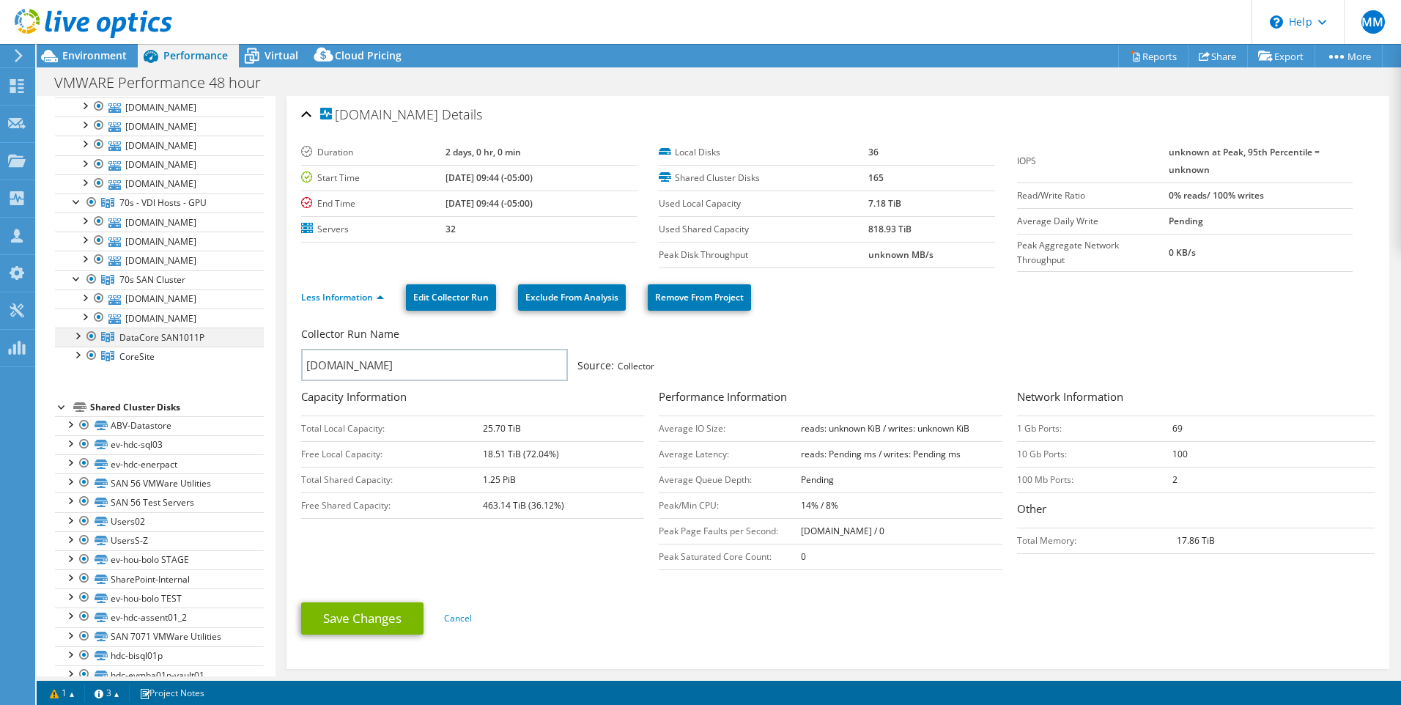
click at [77, 327] on div at bounding box center [77, 334] width 15 height 15
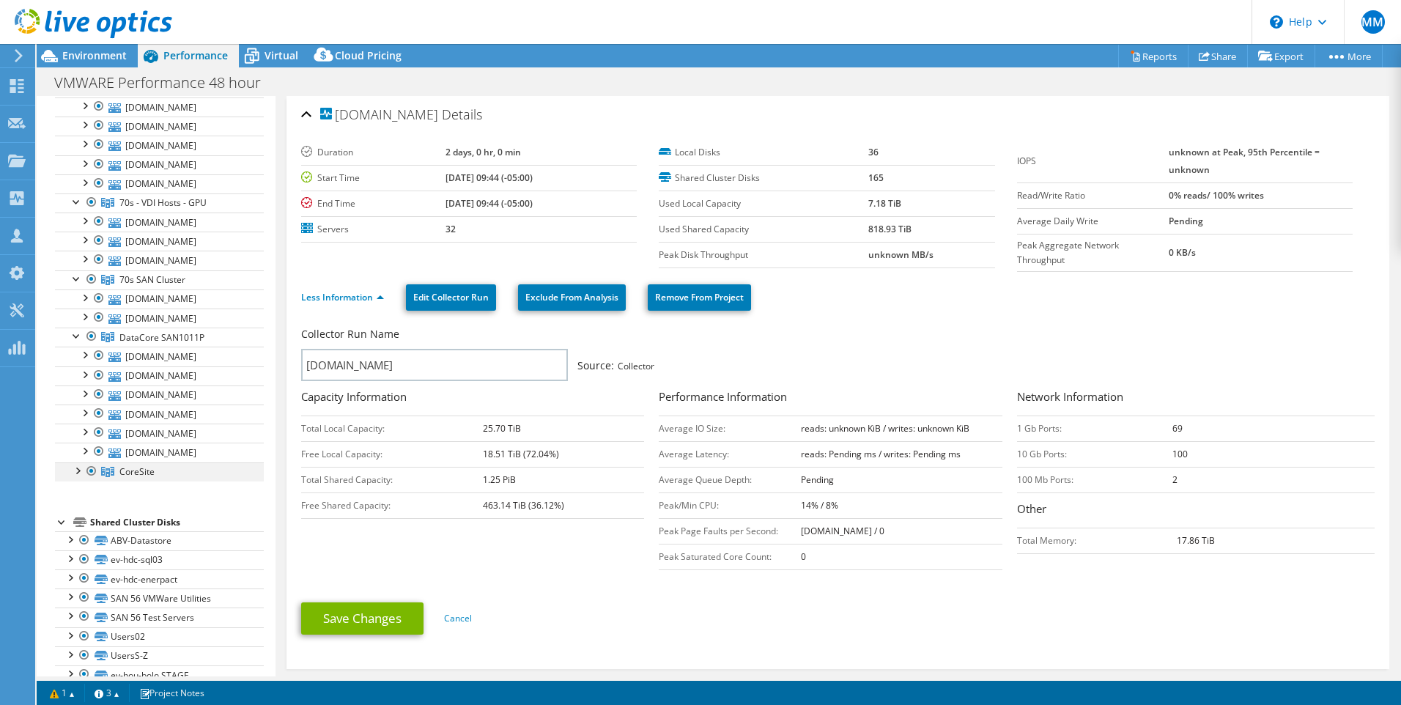
click at [80, 462] on div at bounding box center [77, 469] width 15 height 15
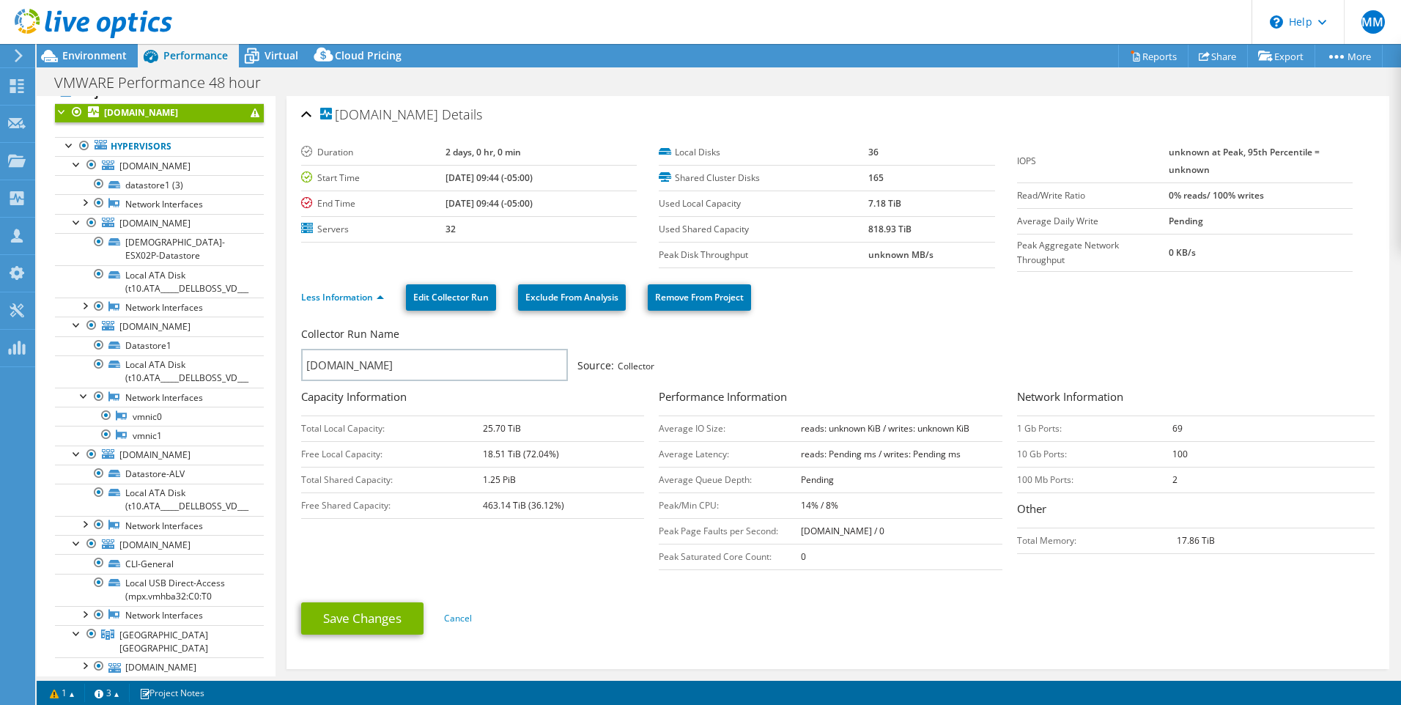
scroll to position [0, 0]
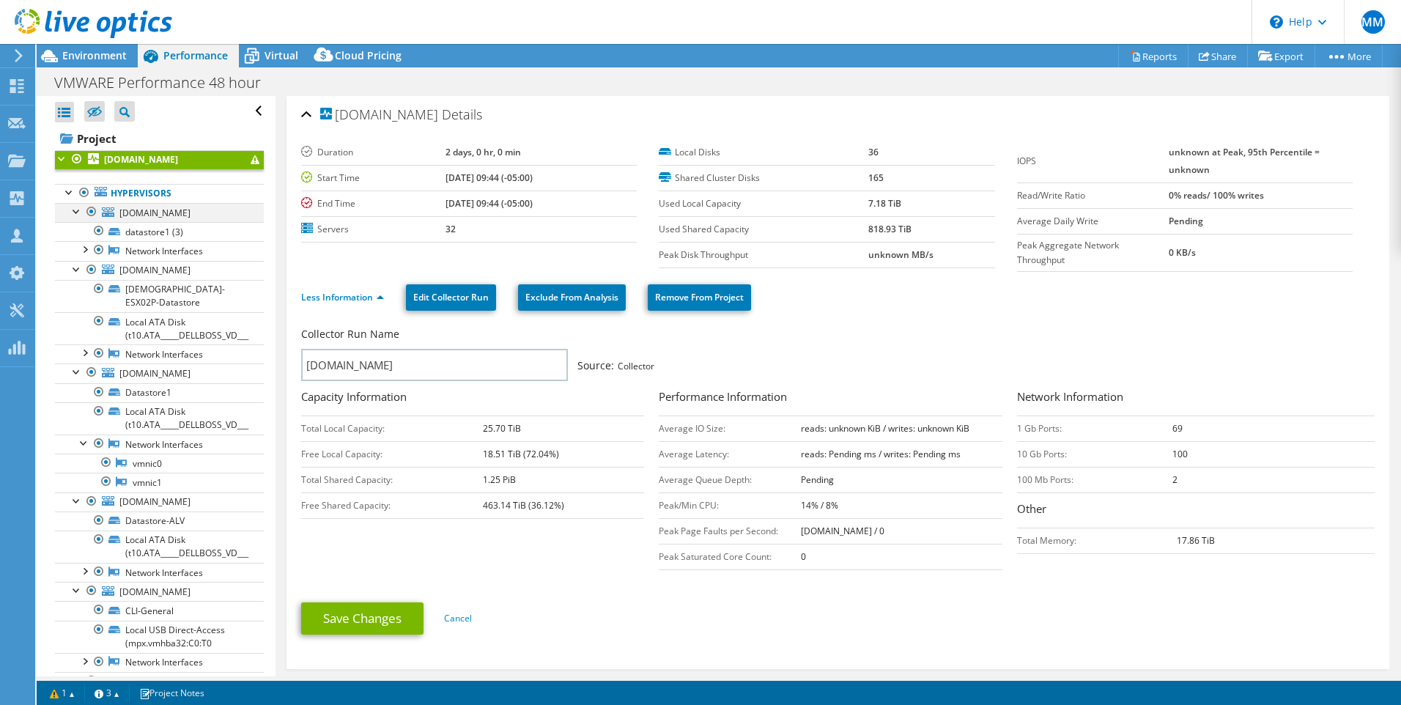
click at [75, 211] on div at bounding box center [77, 210] width 15 height 15
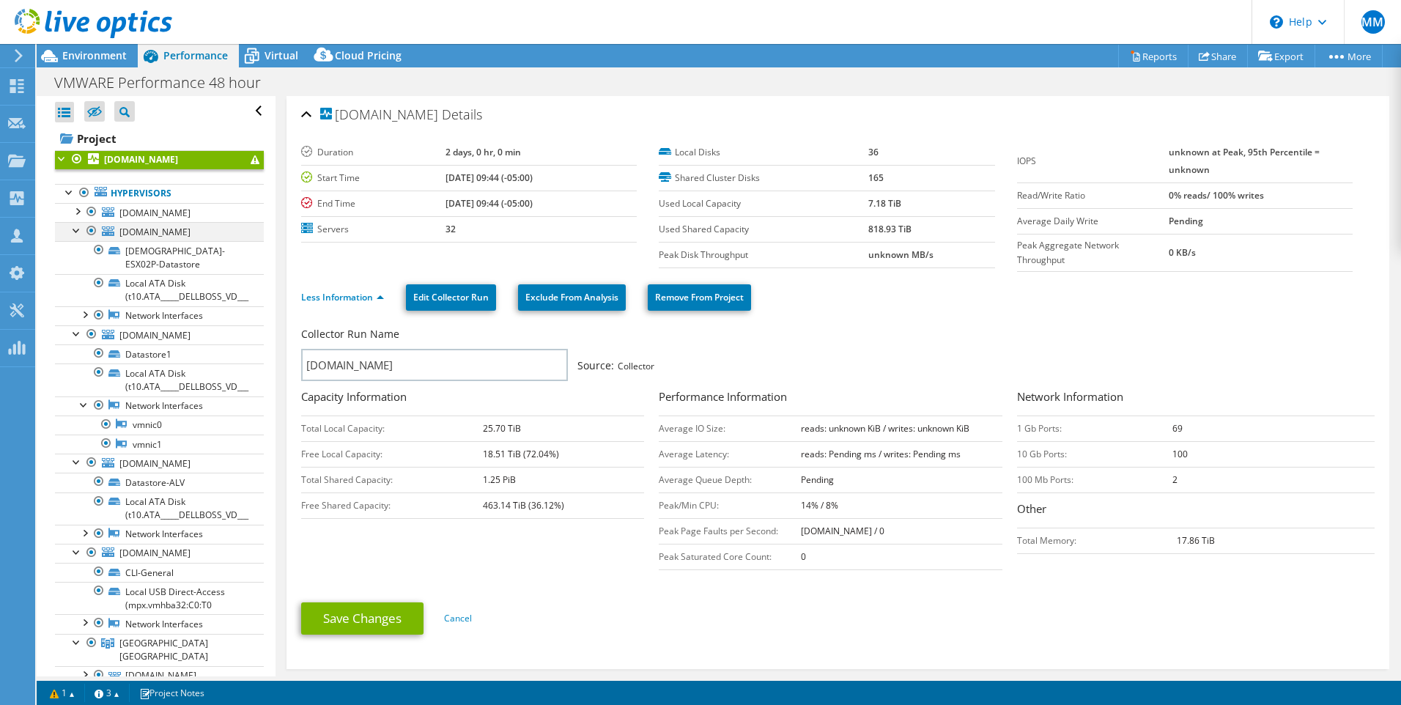
click at [75, 229] on div at bounding box center [77, 229] width 15 height 15
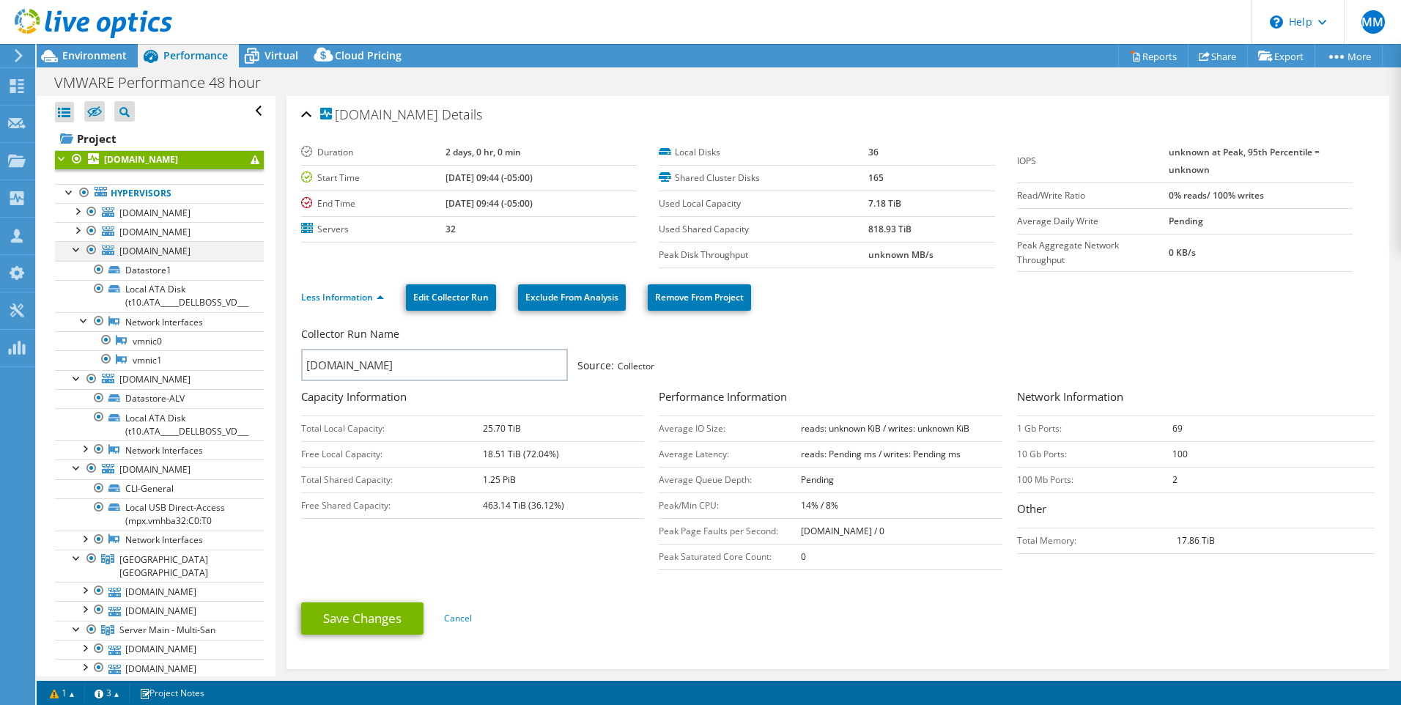
click at [75, 249] on div at bounding box center [77, 248] width 15 height 15
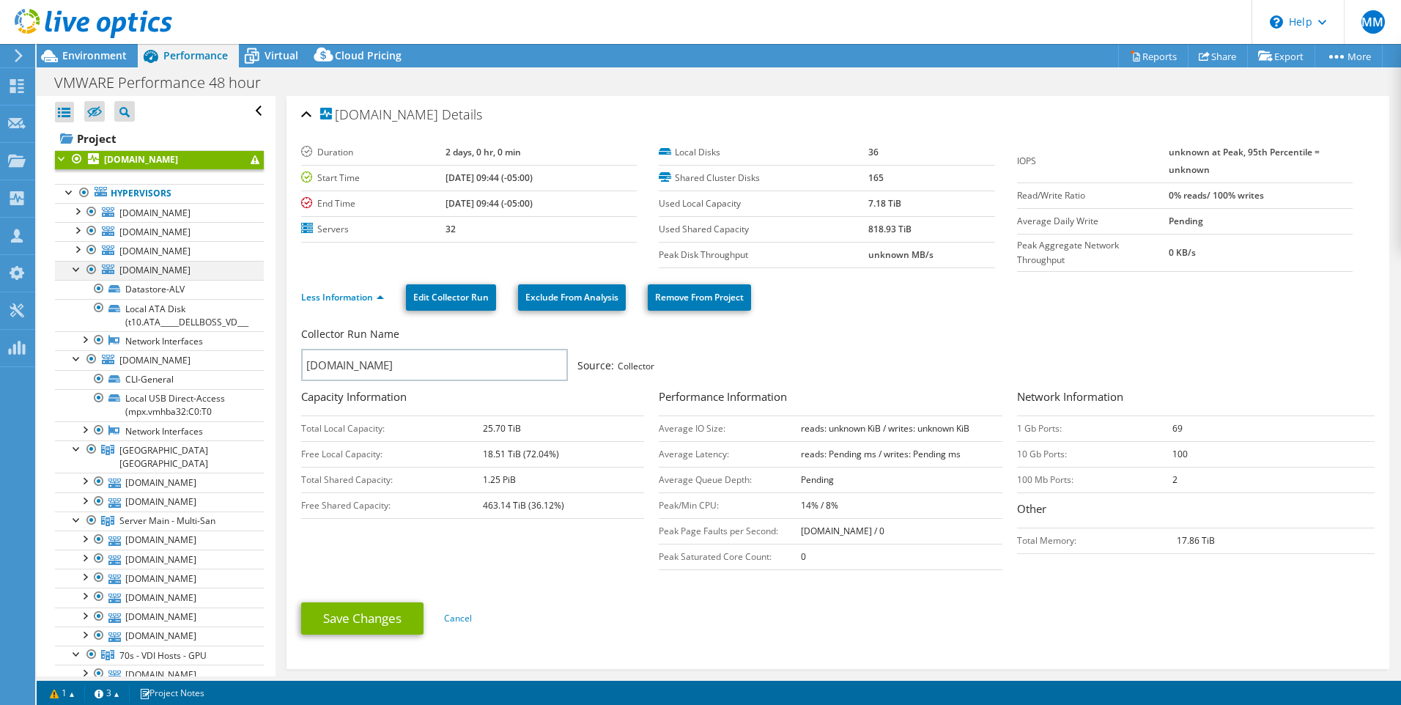
click at [73, 270] on div at bounding box center [77, 268] width 15 height 15
click at [73, 282] on div at bounding box center [77, 287] width 15 height 15
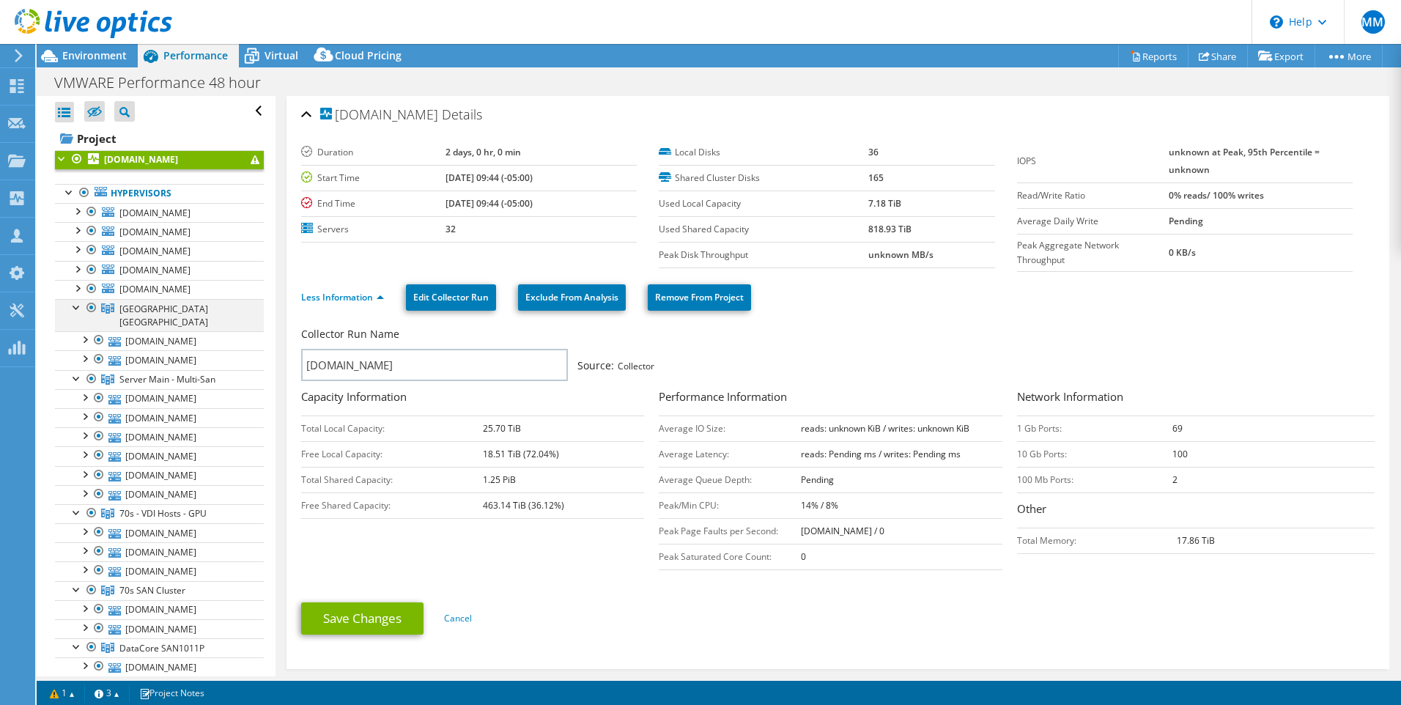
click at [74, 309] on div at bounding box center [77, 306] width 15 height 15
click at [75, 331] on div at bounding box center [77, 338] width 15 height 15
click at [76, 350] on div at bounding box center [77, 357] width 15 height 15
click at [74, 370] on div at bounding box center [77, 377] width 15 height 15
click at [75, 389] on div at bounding box center [77, 396] width 15 height 15
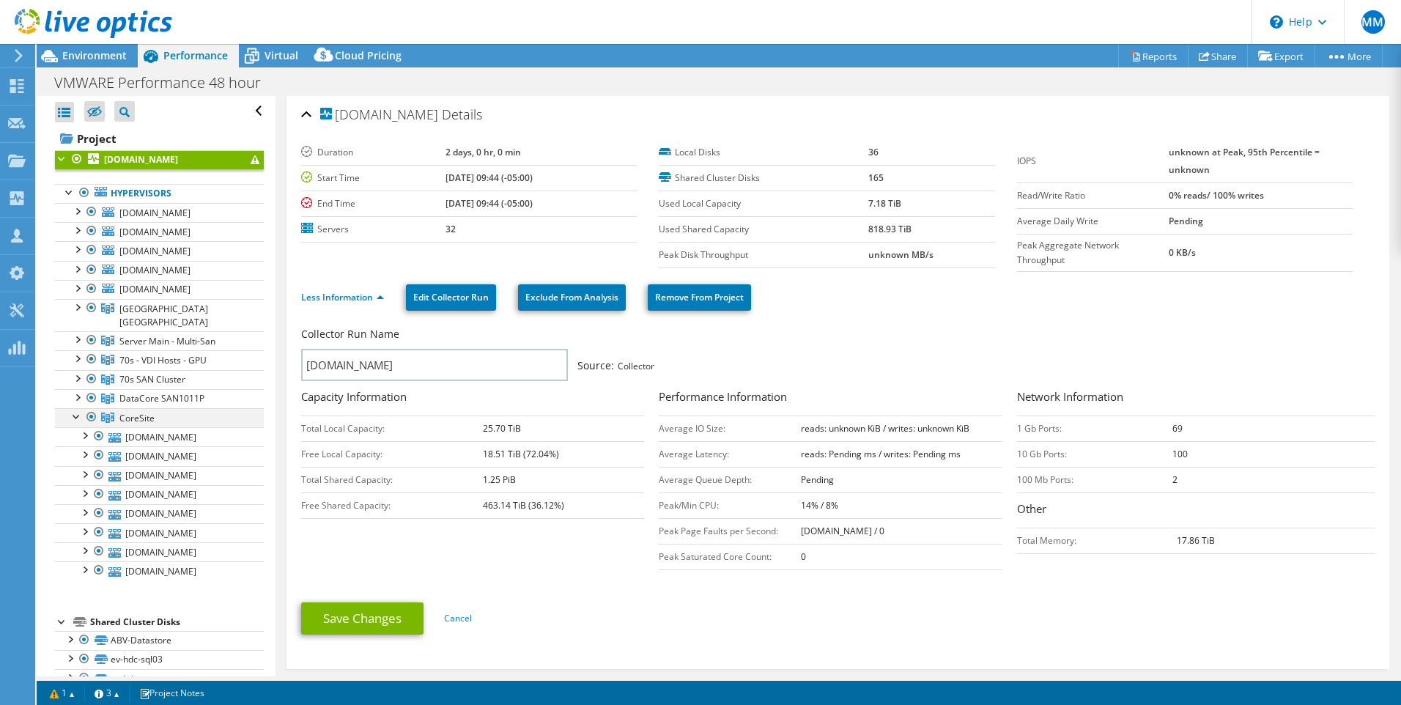
click at [76, 408] on div at bounding box center [77, 415] width 15 height 15
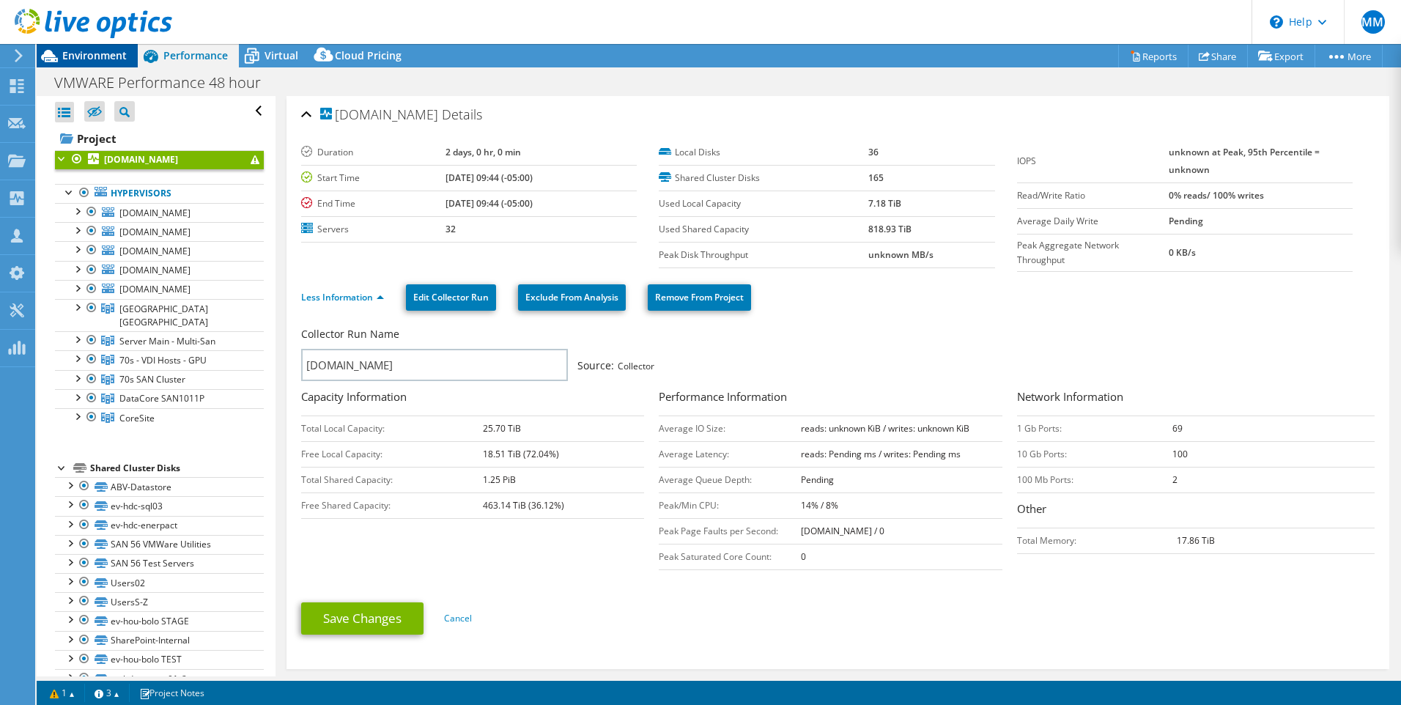
click at [103, 59] on span "Environment" at bounding box center [94, 55] width 64 height 14
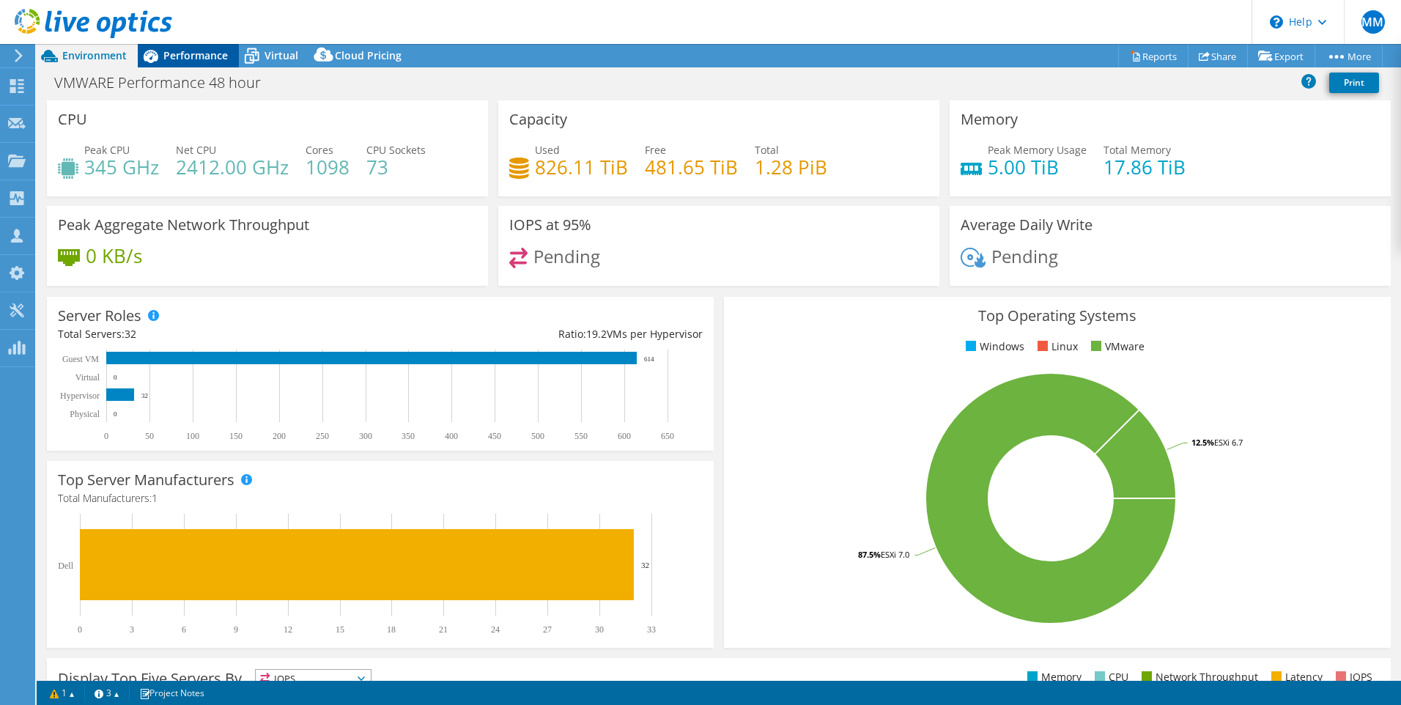
click at [201, 56] on span "Performance" at bounding box center [195, 55] width 64 height 14
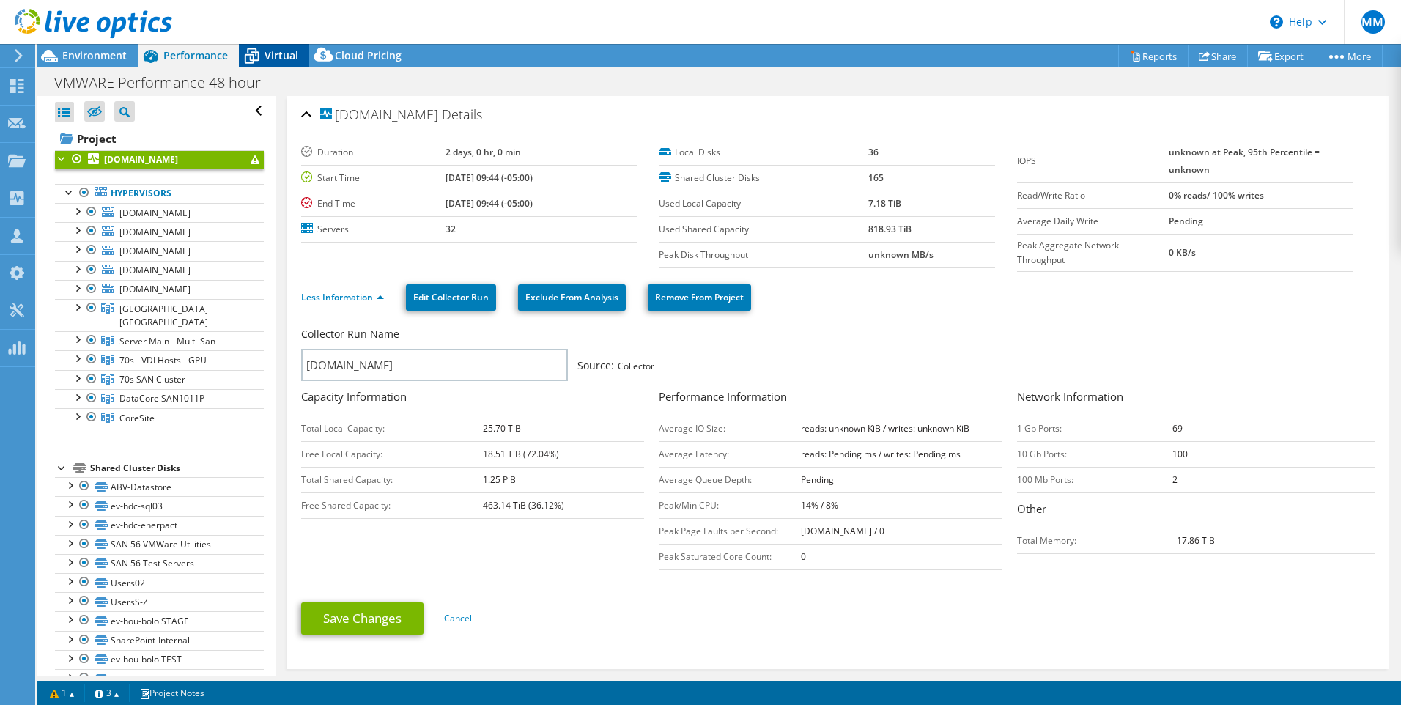
click at [278, 56] on span "Virtual" at bounding box center [281, 55] width 34 height 14
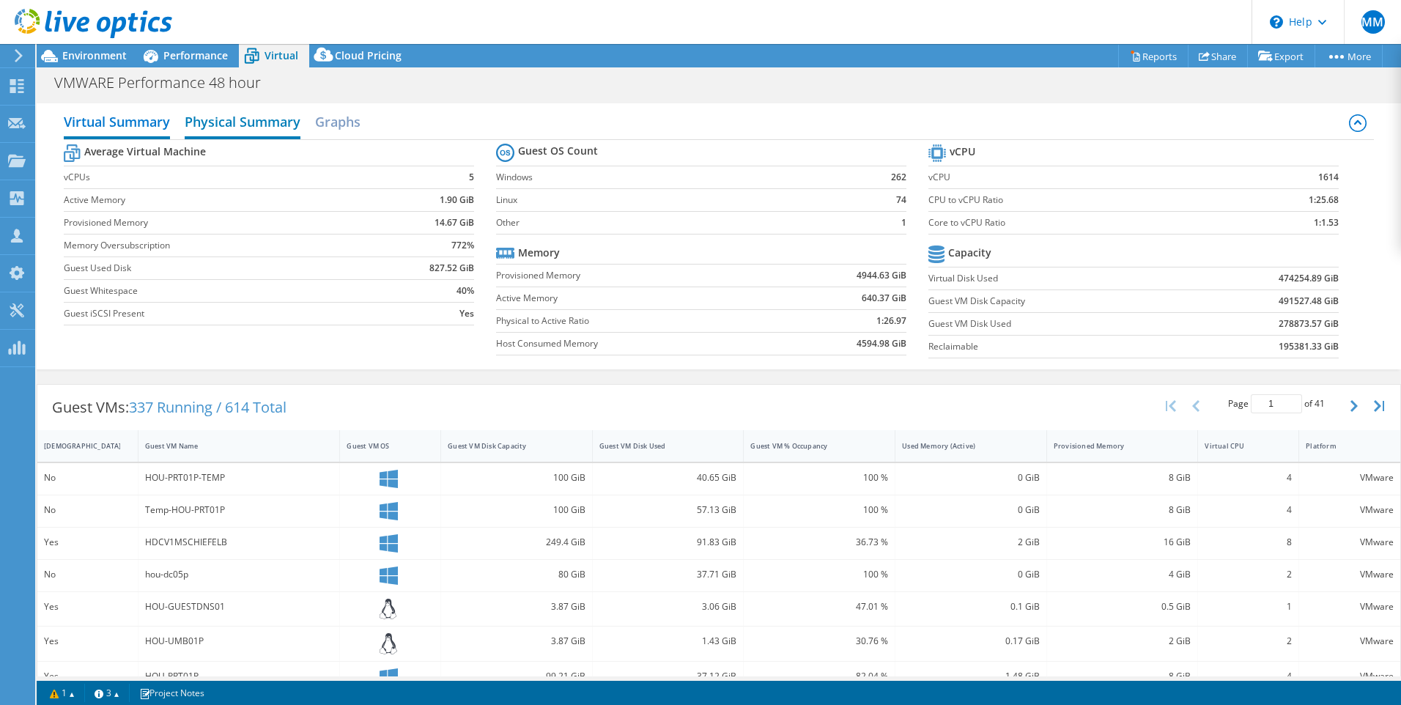
click at [284, 127] on h2 "Physical Summary" at bounding box center [243, 123] width 116 height 32
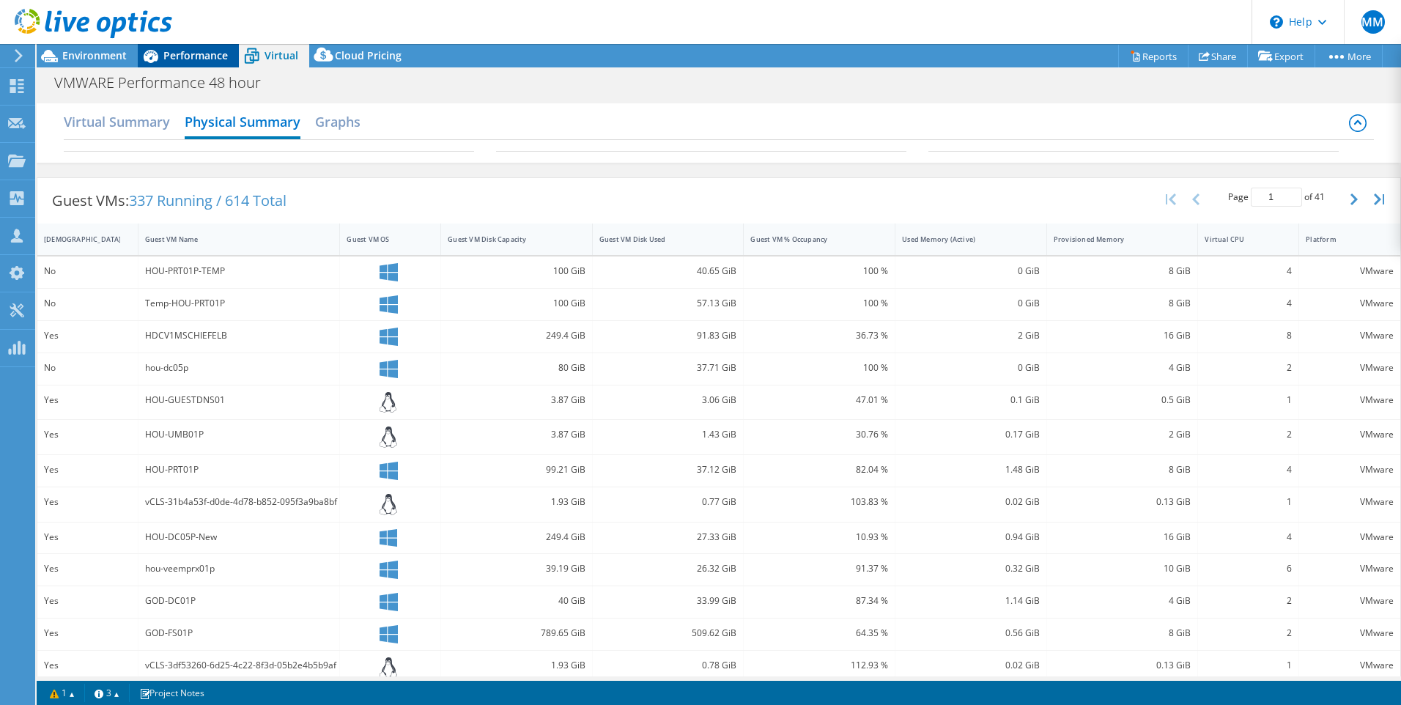
click at [177, 57] on span "Performance" at bounding box center [195, 55] width 64 height 14
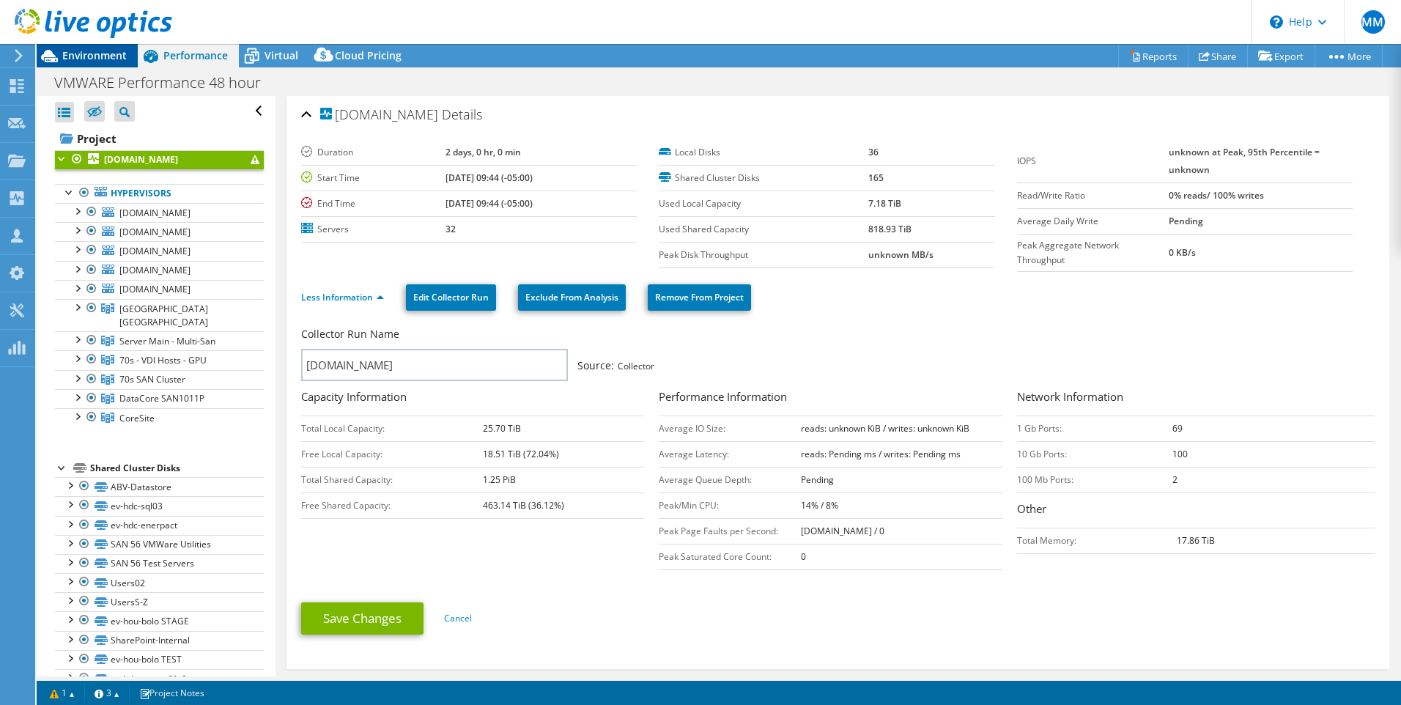
click at [97, 51] on span "Environment" at bounding box center [94, 55] width 64 height 14
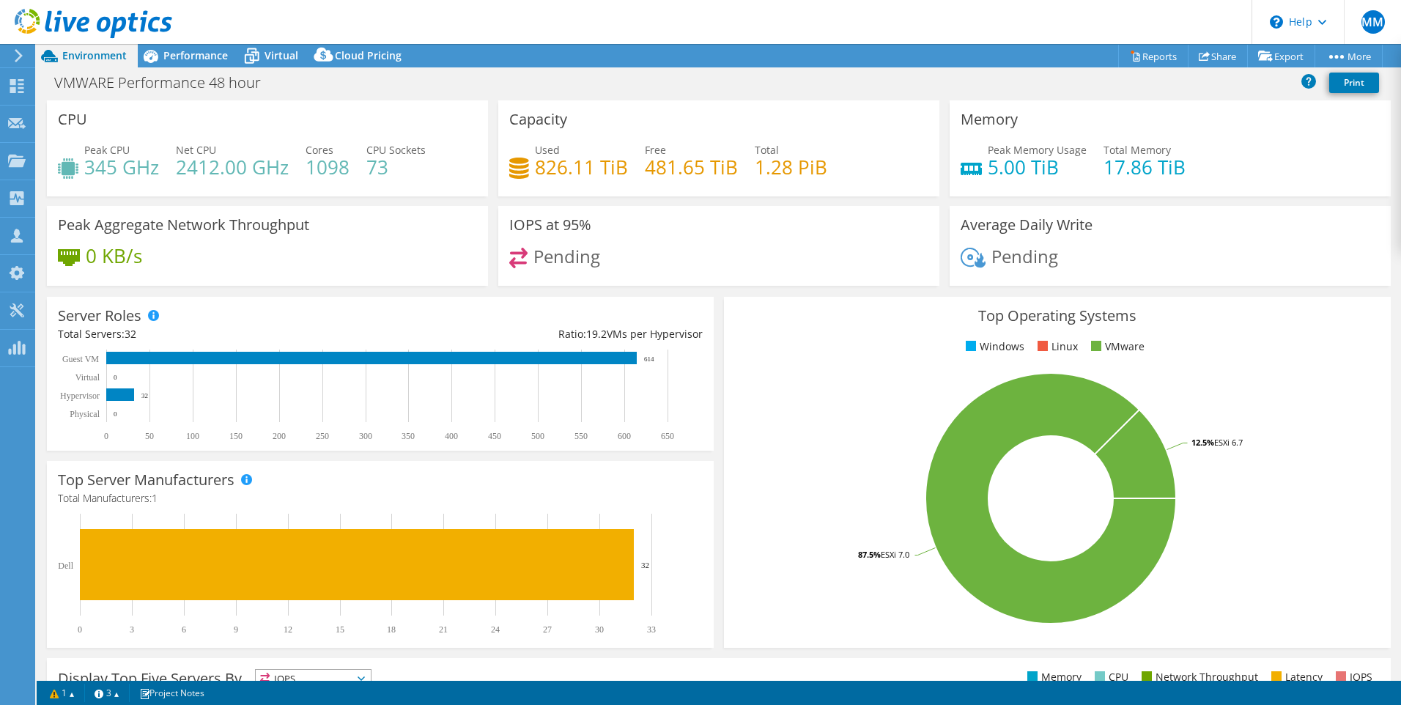
select select "USEast"
select select "USD"
